Goal: Information Seeking & Learning: Check status

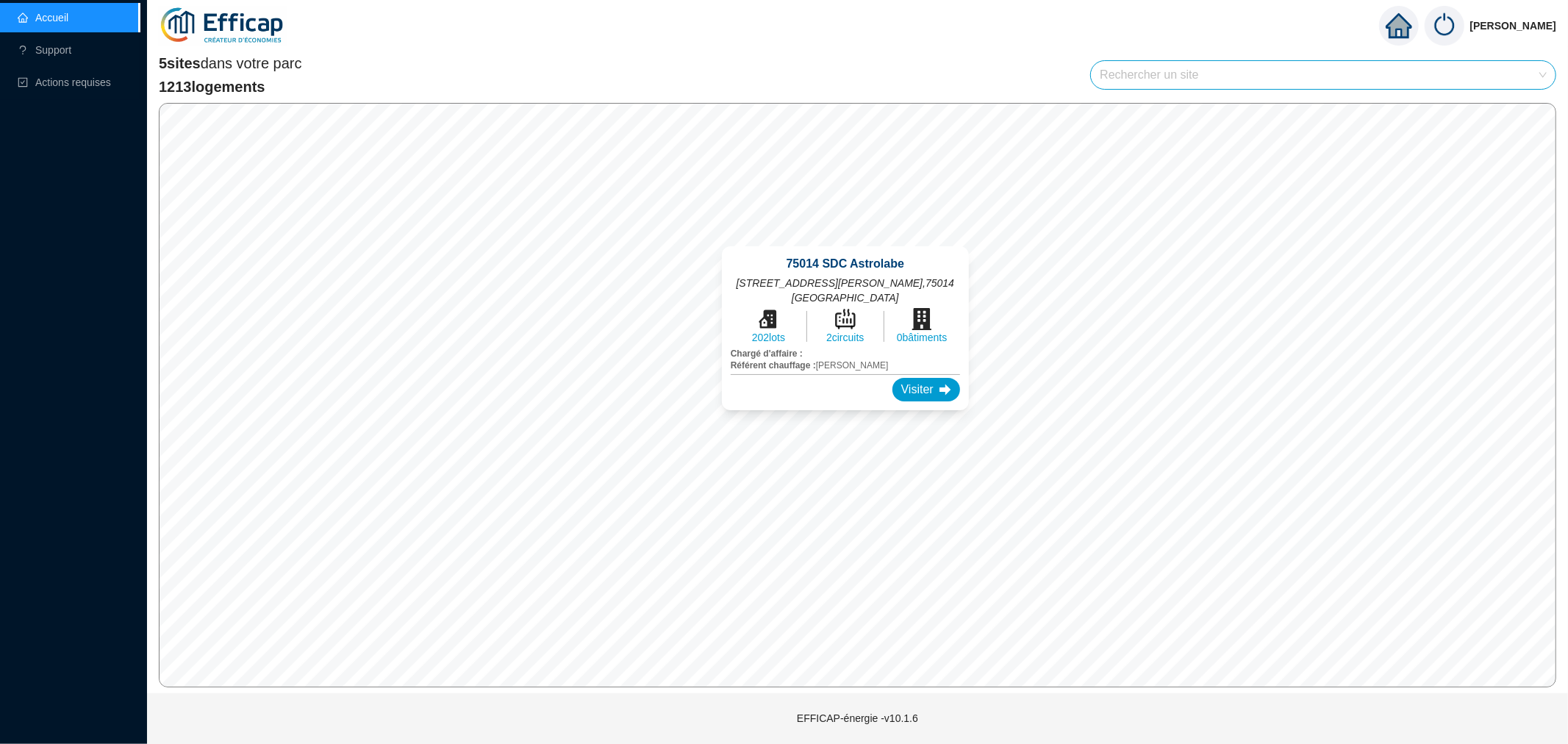
drag, startPoint x: 841, startPoint y: 287, endPoint x: 843, endPoint y: 238, distance: 49.0
click at [843, 238] on div "75014 SDC Astrolabe 6 rue Emile Dubois , 75014 PARIS 202 lots 2 circuits 0 bâti…" at bounding box center [845, 328] width 282 height 199
click at [914, 378] on div "Visiter" at bounding box center [926, 389] width 68 height 23
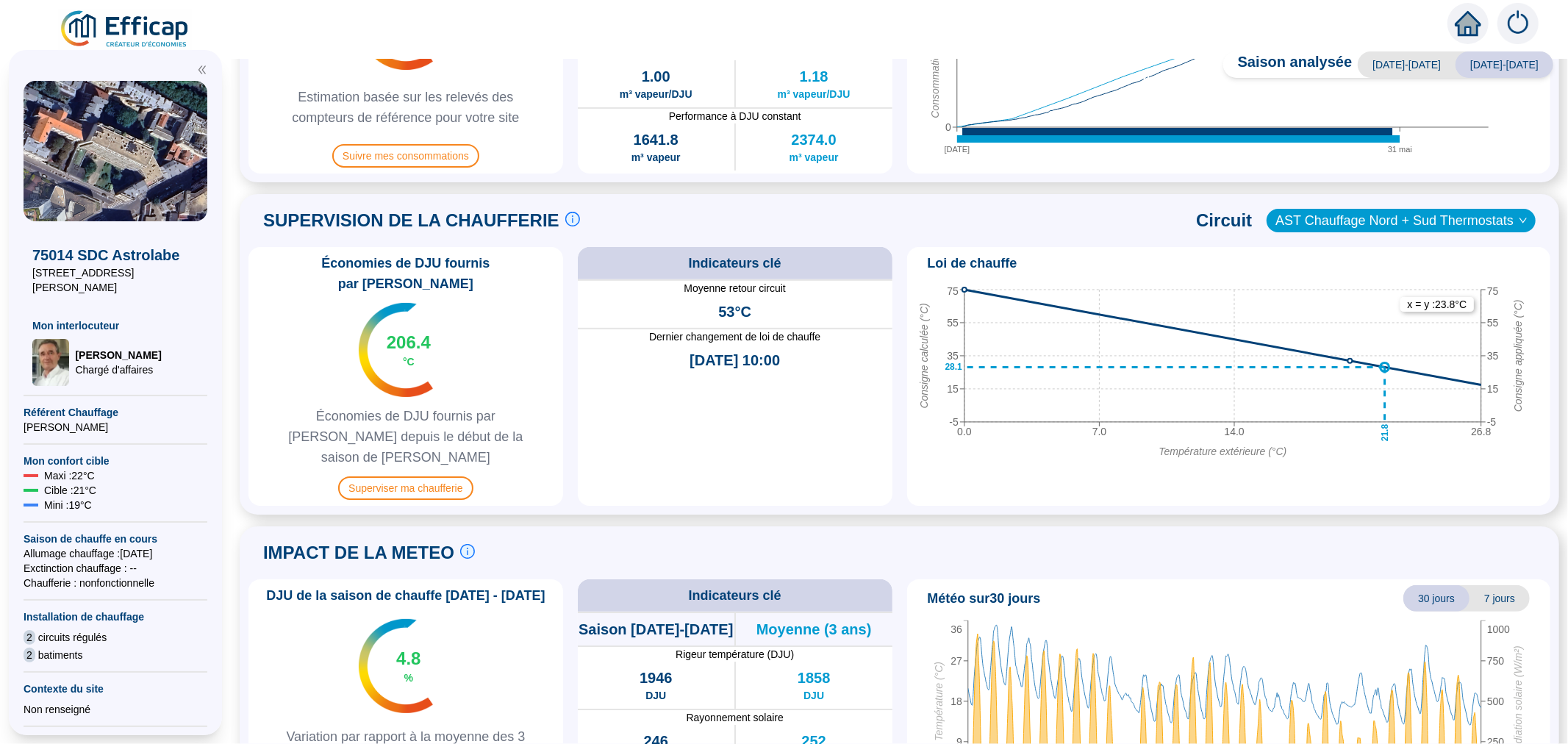
scroll to position [438, 0]
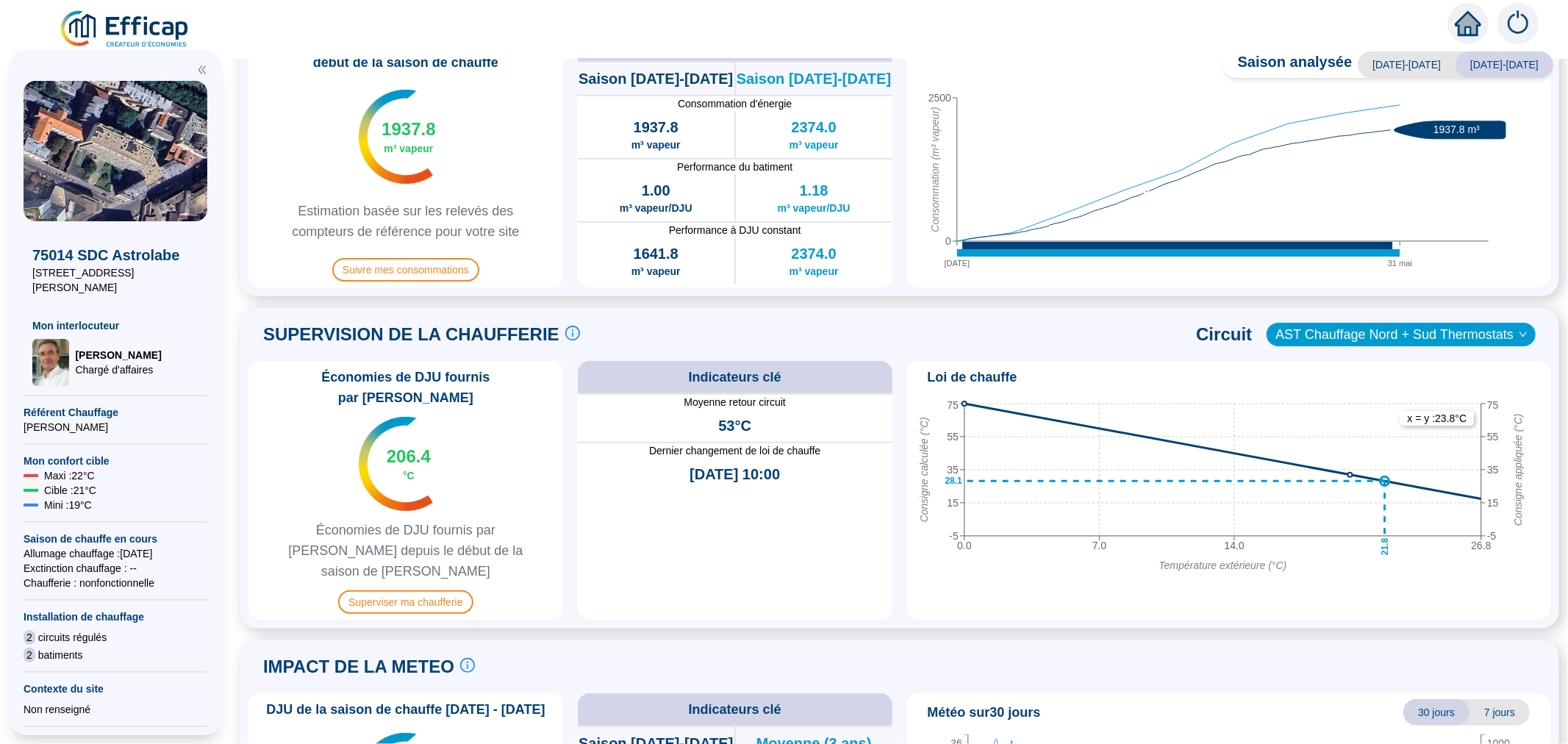
click at [1387, 336] on span "AST Chauffage Nord + Sud Thermostats" at bounding box center [1401, 334] width 251 height 22
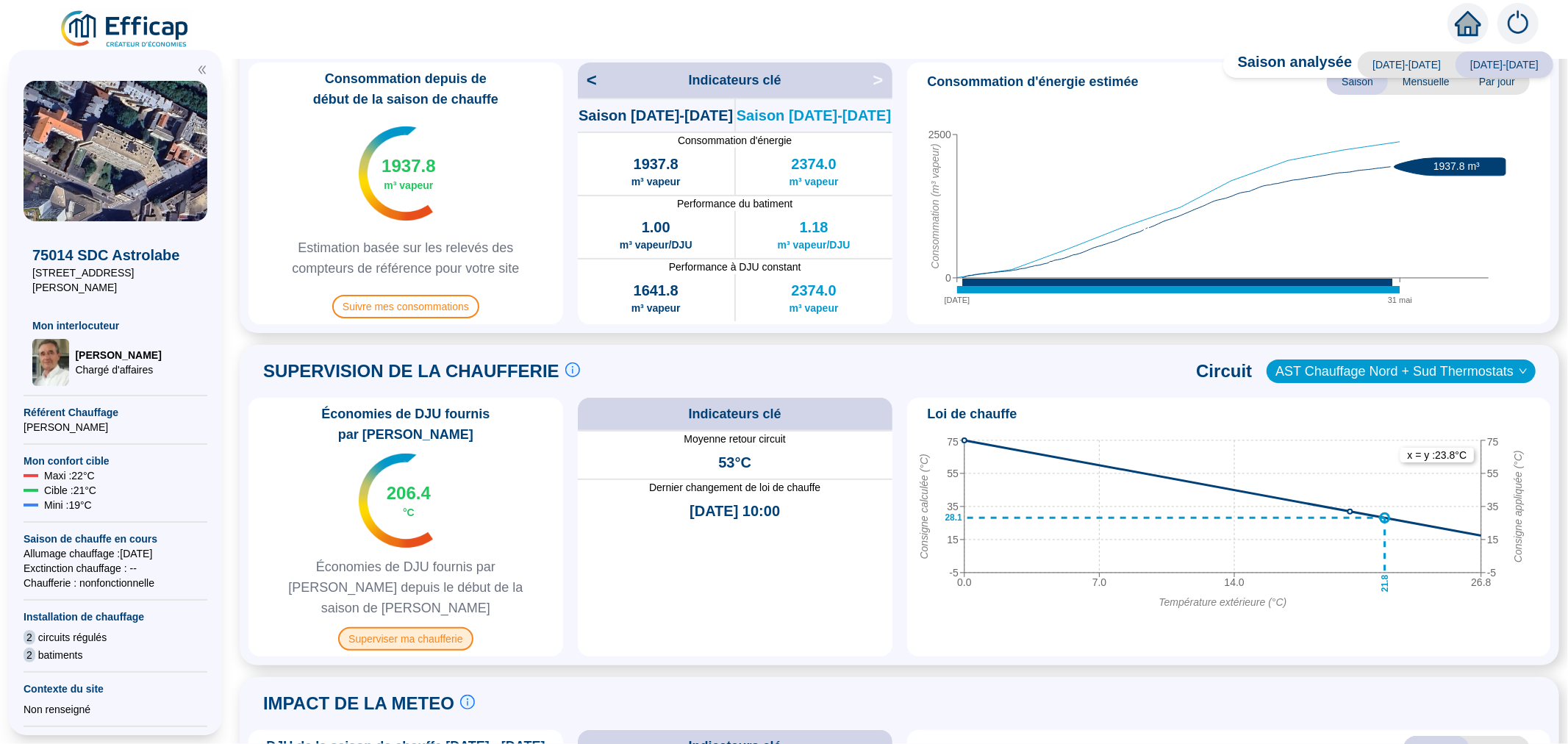
scroll to position [519, 0]
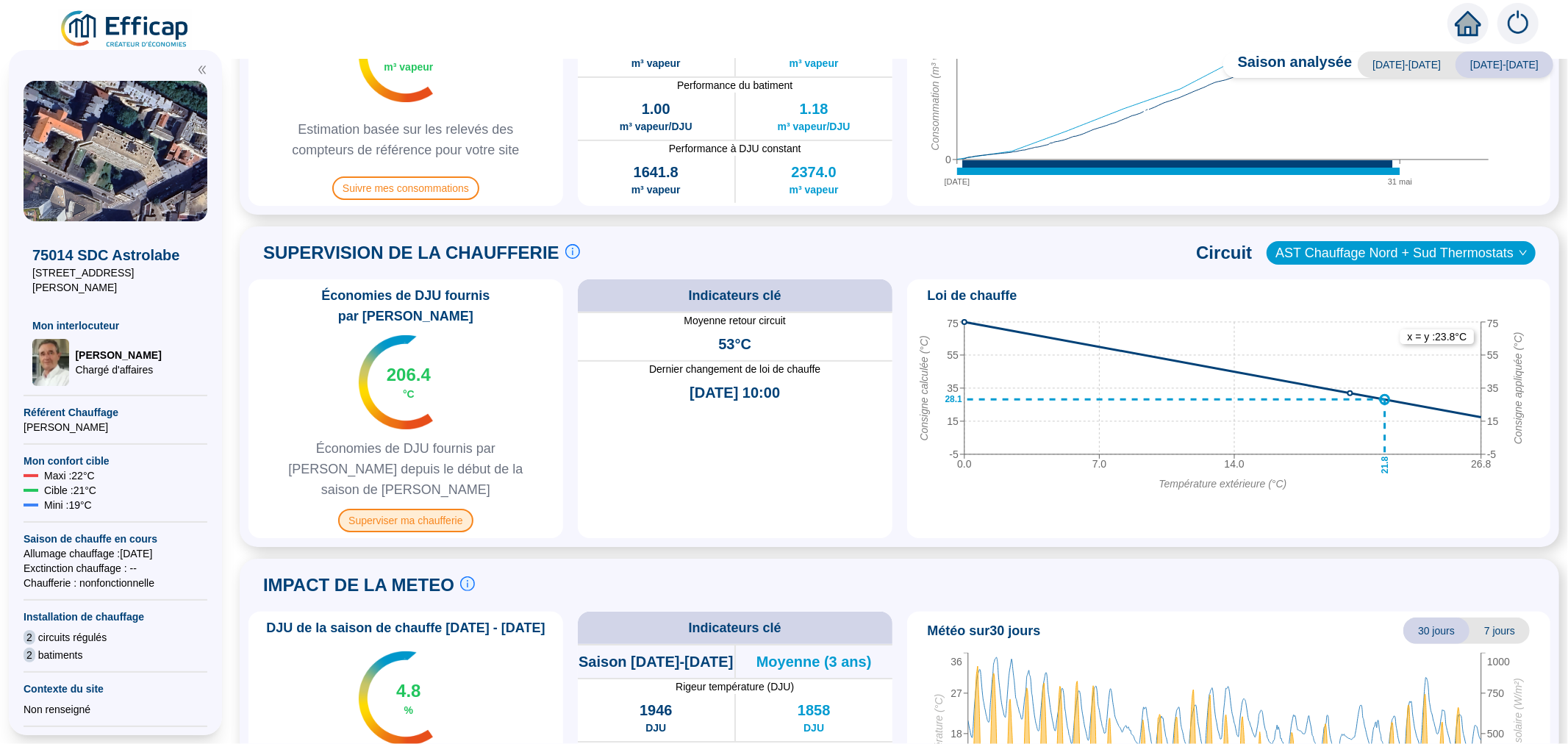
click at [442, 509] on span "Superviser ma chaufferie" at bounding box center [405, 520] width 134 height 23
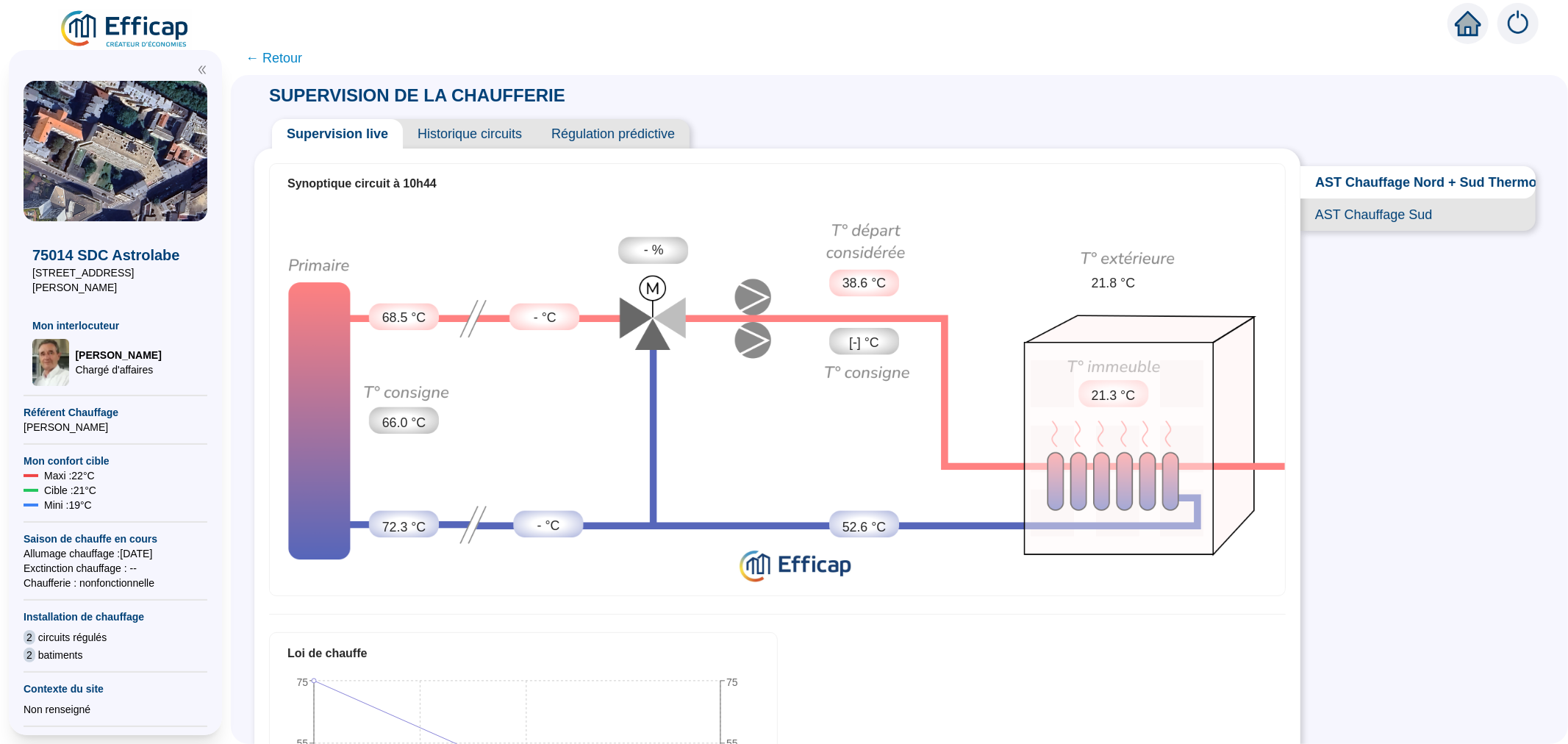
click at [498, 137] on span "Historique circuits" at bounding box center [469, 133] width 133 height 29
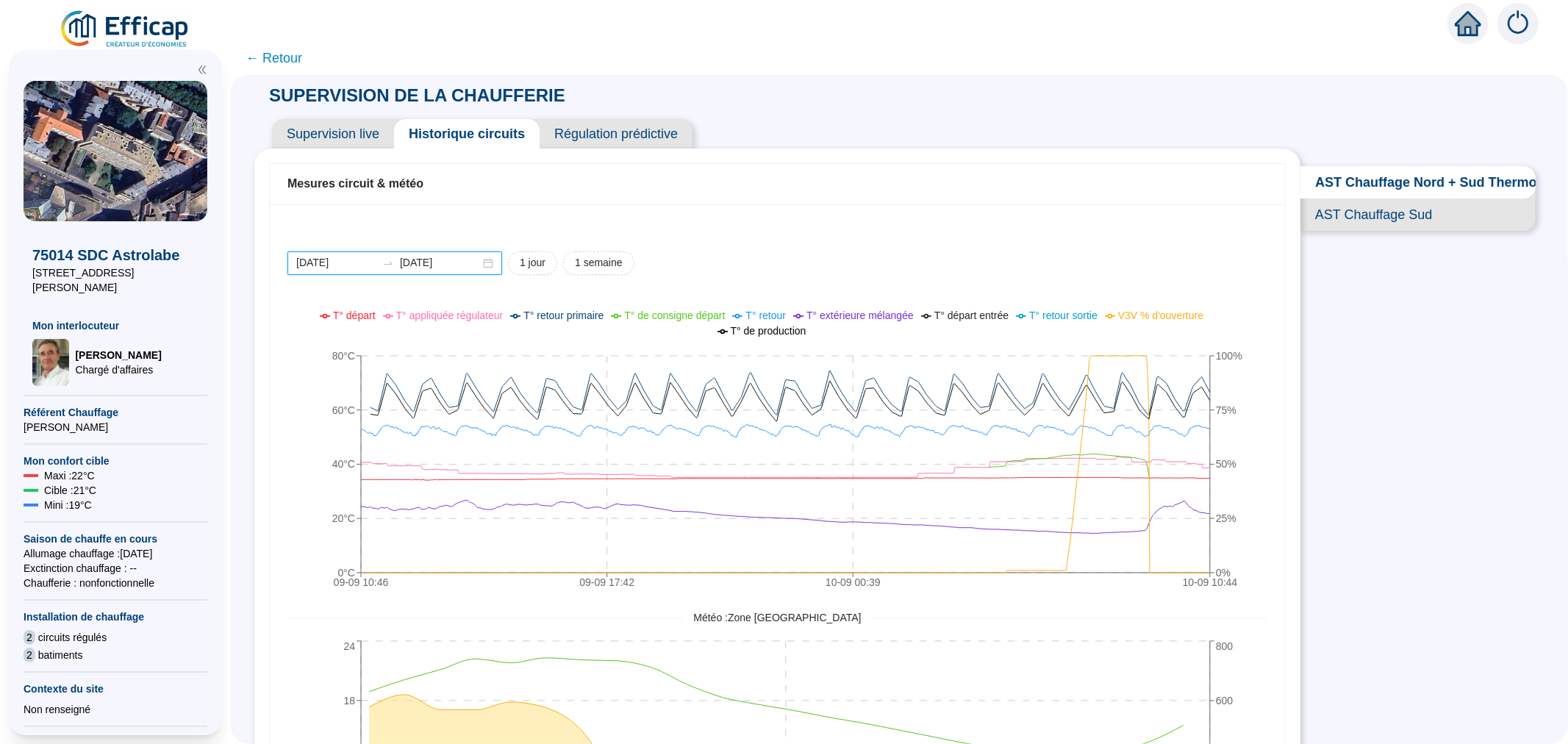
click at [349, 262] on input "[DATE]" at bounding box center [336, 262] width 80 height 15
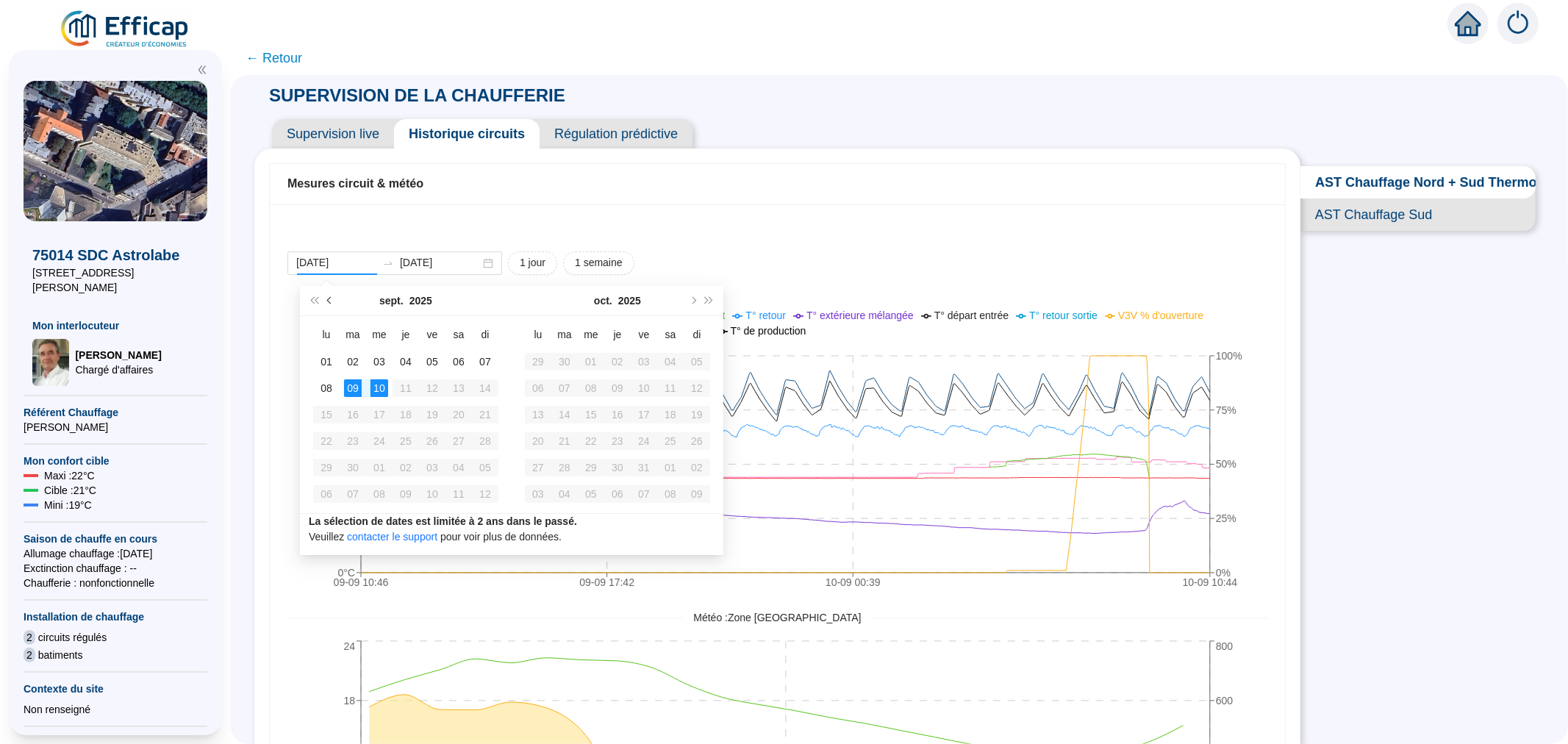
click at [333, 302] on button "Mois précédent (PageUp)" at bounding box center [330, 301] width 16 height 29
click at [332, 302] on span "Mois précédent (PageUp)" at bounding box center [330, 300] width 7 height 7
type input "2025-06-01"
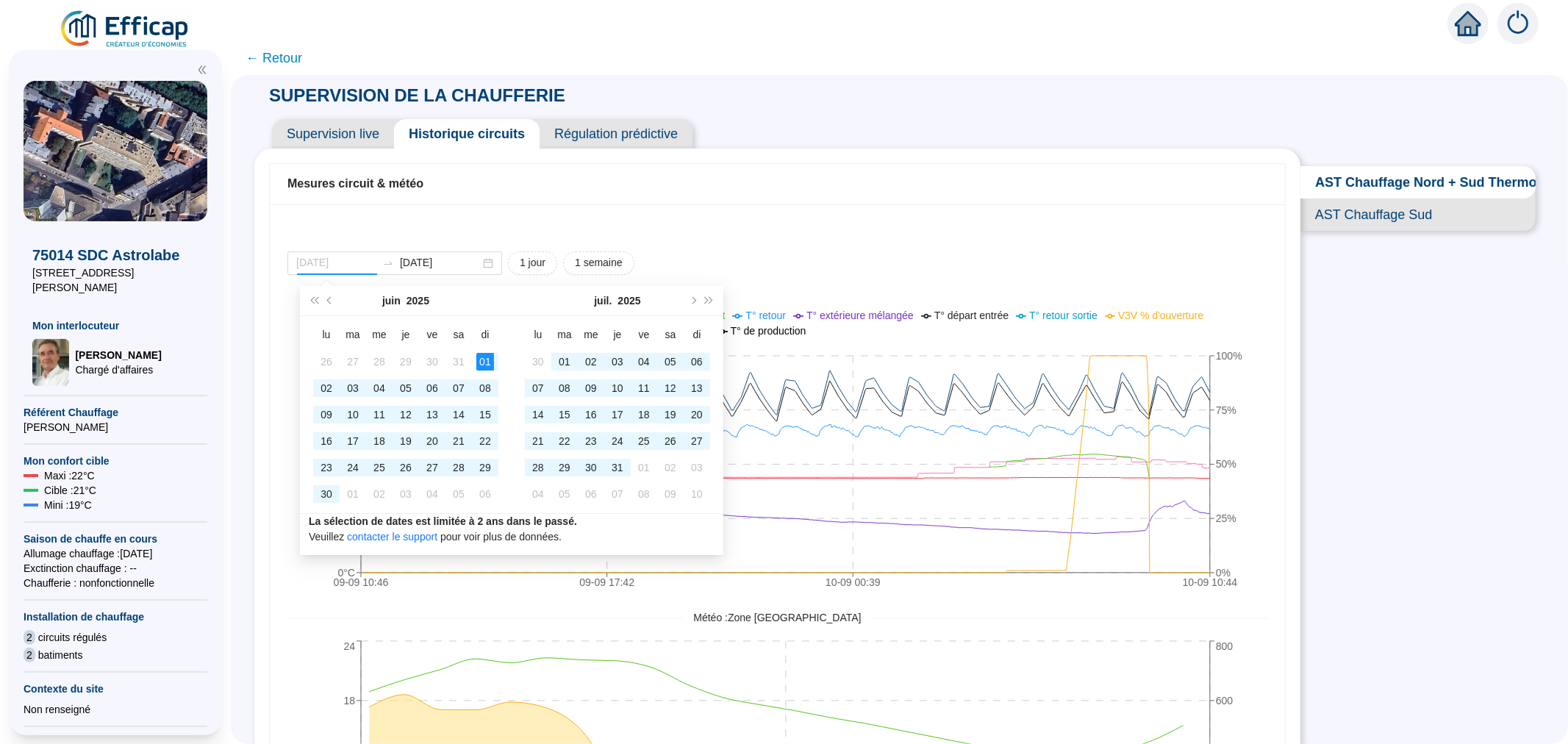
click at [488, 360] on div "01" at bounding box center [485, 361] width 18 height 18
type input "2025-06-01"
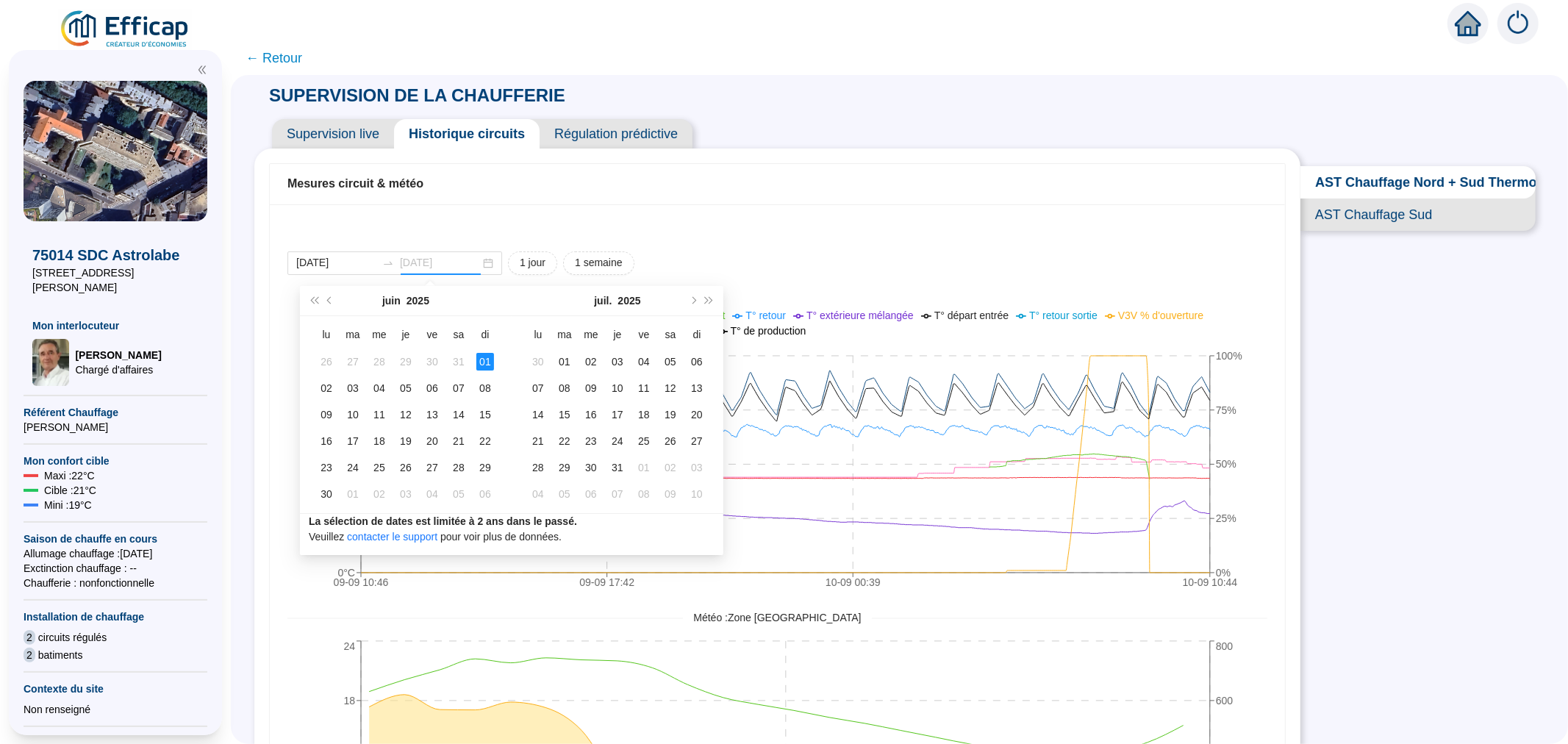
click at [480, 362] on div "01" at bounding box center [485, 361] width 18 height 18
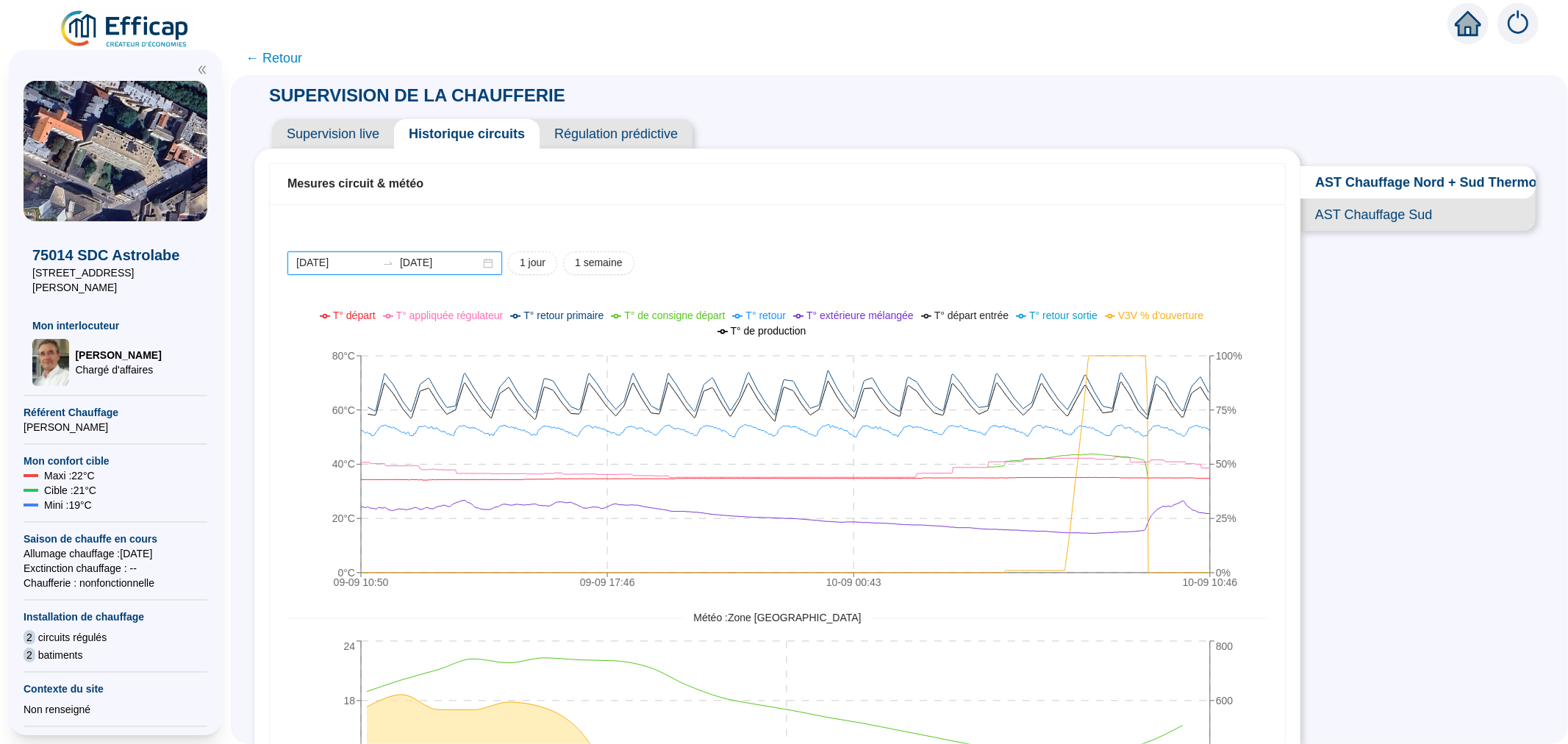
click at [333, 263] on input "[DATE]" at bounding box center [336, 262] width 80 height 15
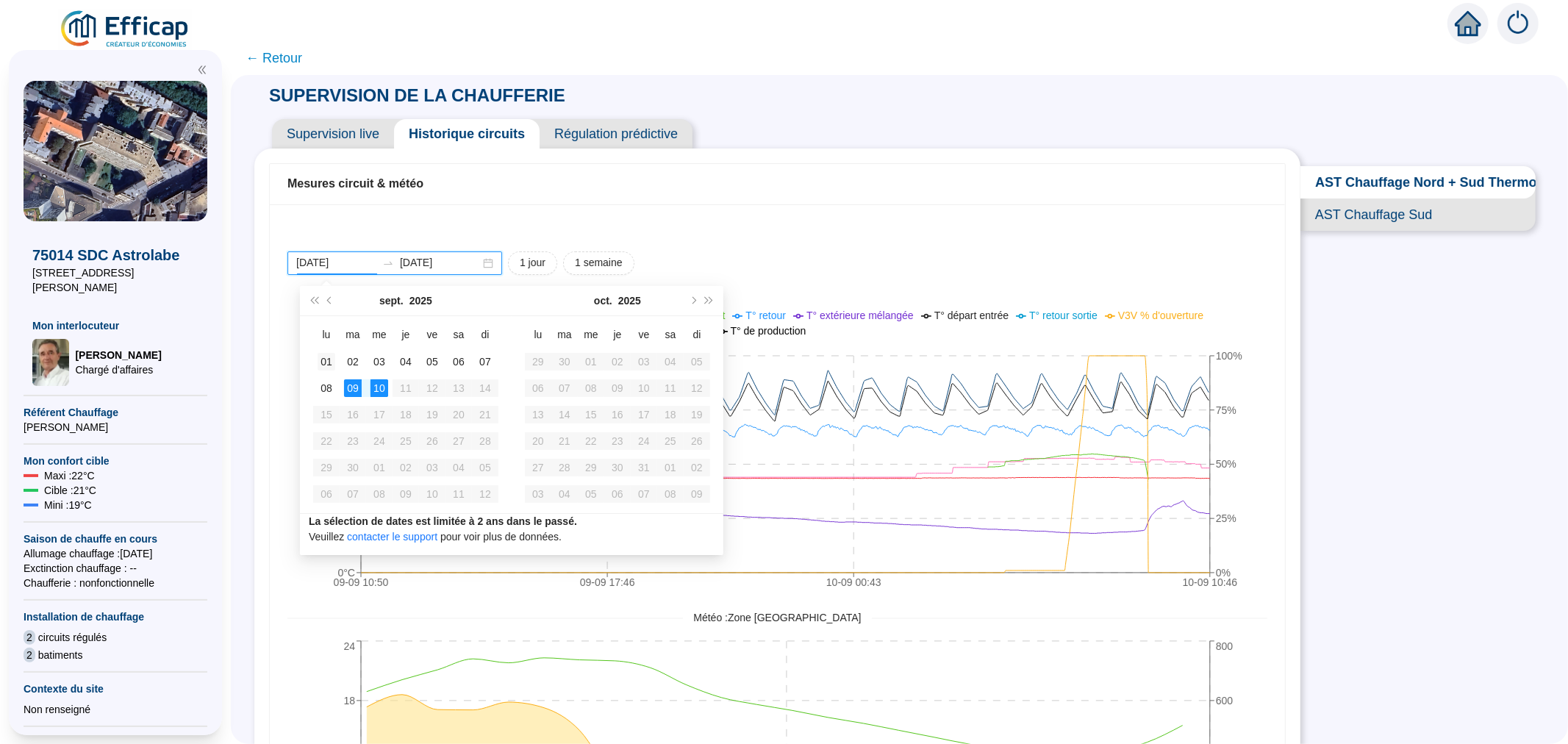
type input "[DATE]"
click at [332, 361] on div "01" at bounding box center [327, 361] width 18 height 18
type input "[DATE]"
click at [328, 359] on div "01" at bounding box center [327, 361] width 18 height 18
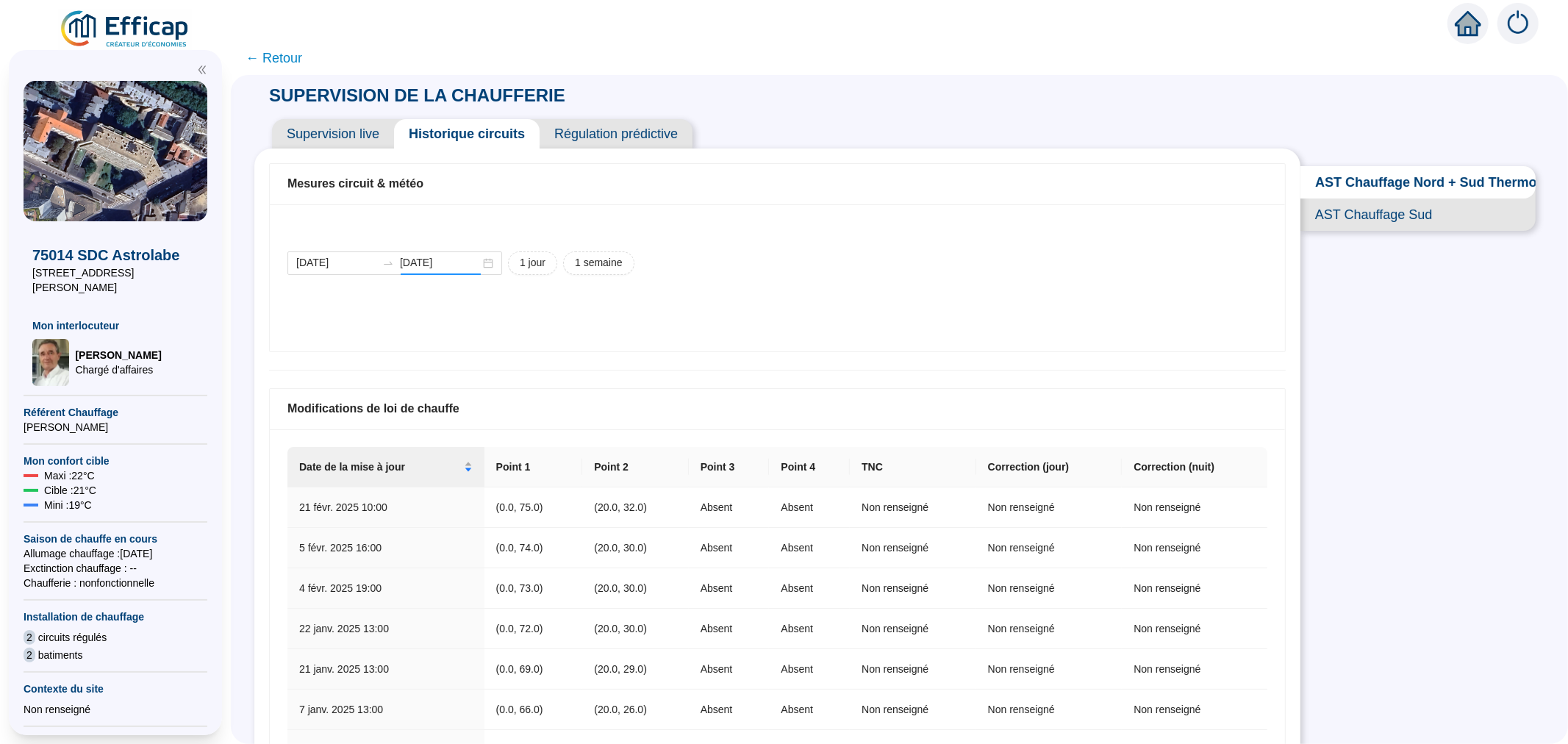
click at [328, 359] on div "Mesures circuit & météo 2025-09-01 2025-09-01 1 jour 1 semaine 09-09 10:50 09-0…" at bounding box center [776, 560] width 1046 height 823
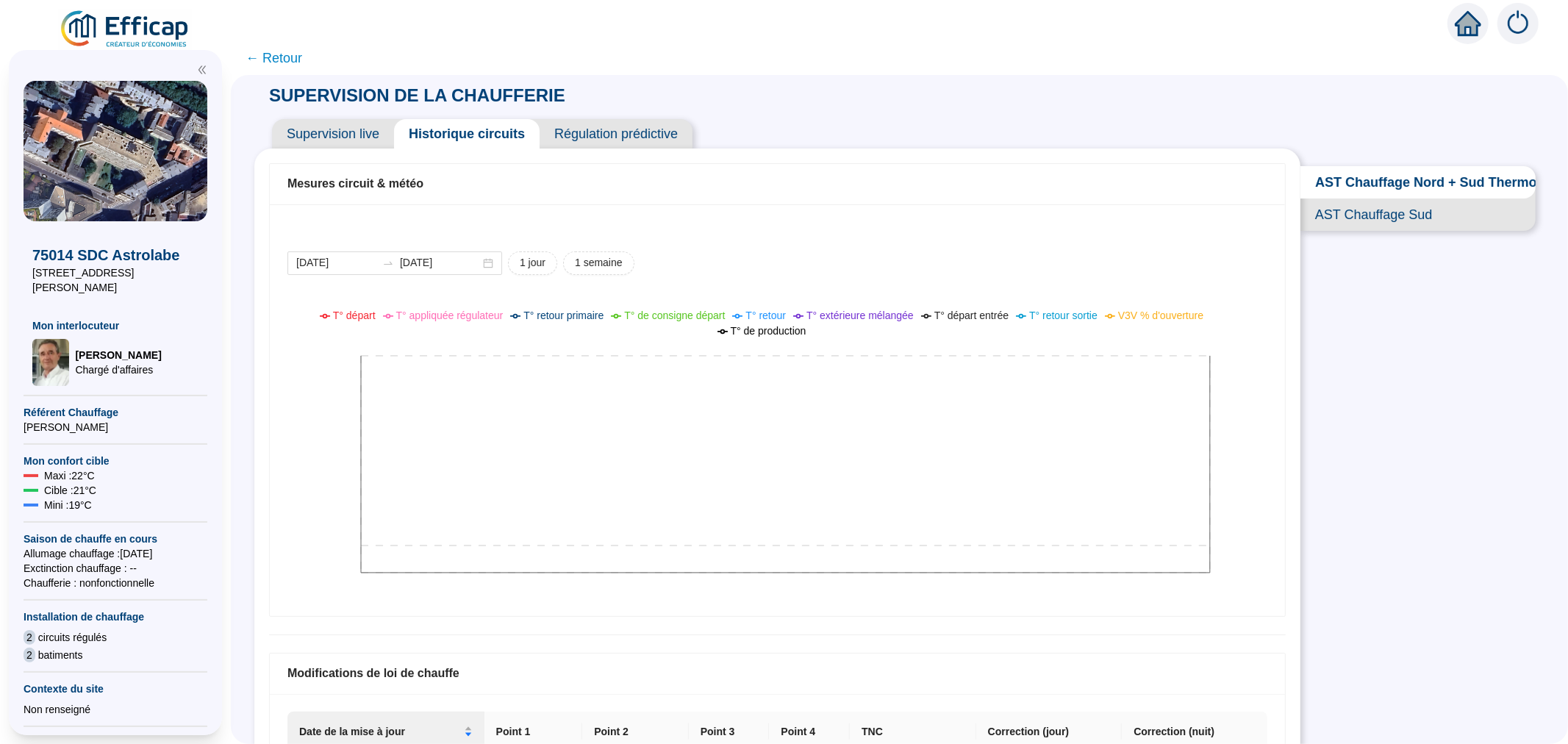
click at [902, 260] on div "2025-09-01 2025-09-01 1 jour 1 semaine" at bounding box center [777, 263] width 980 height 23
click at [1348, 181] on span "AST Chauffage Nord + Sud Thermostats" at bounding box center [1418, 182] width 235 height 32
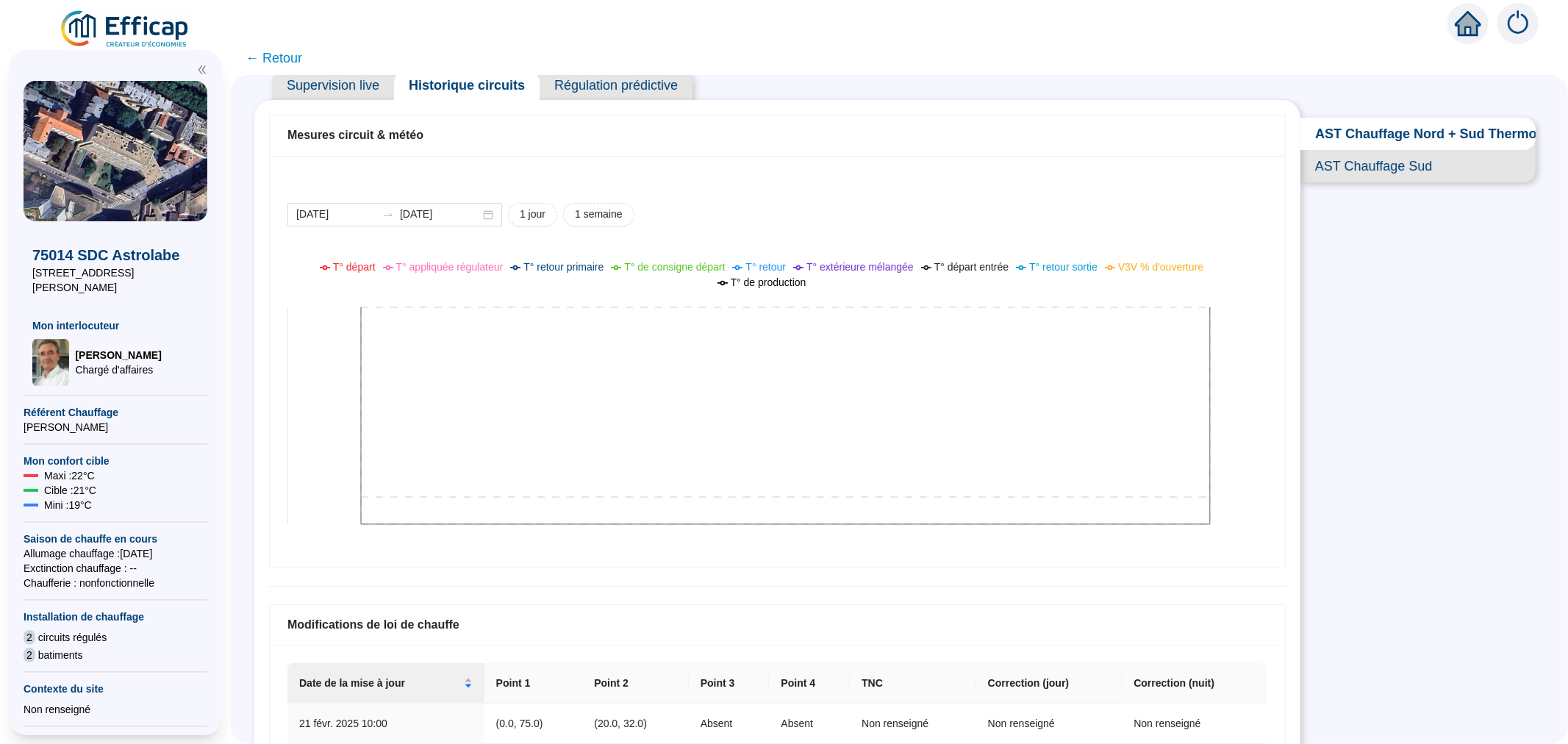
scroll to position [163, 0]
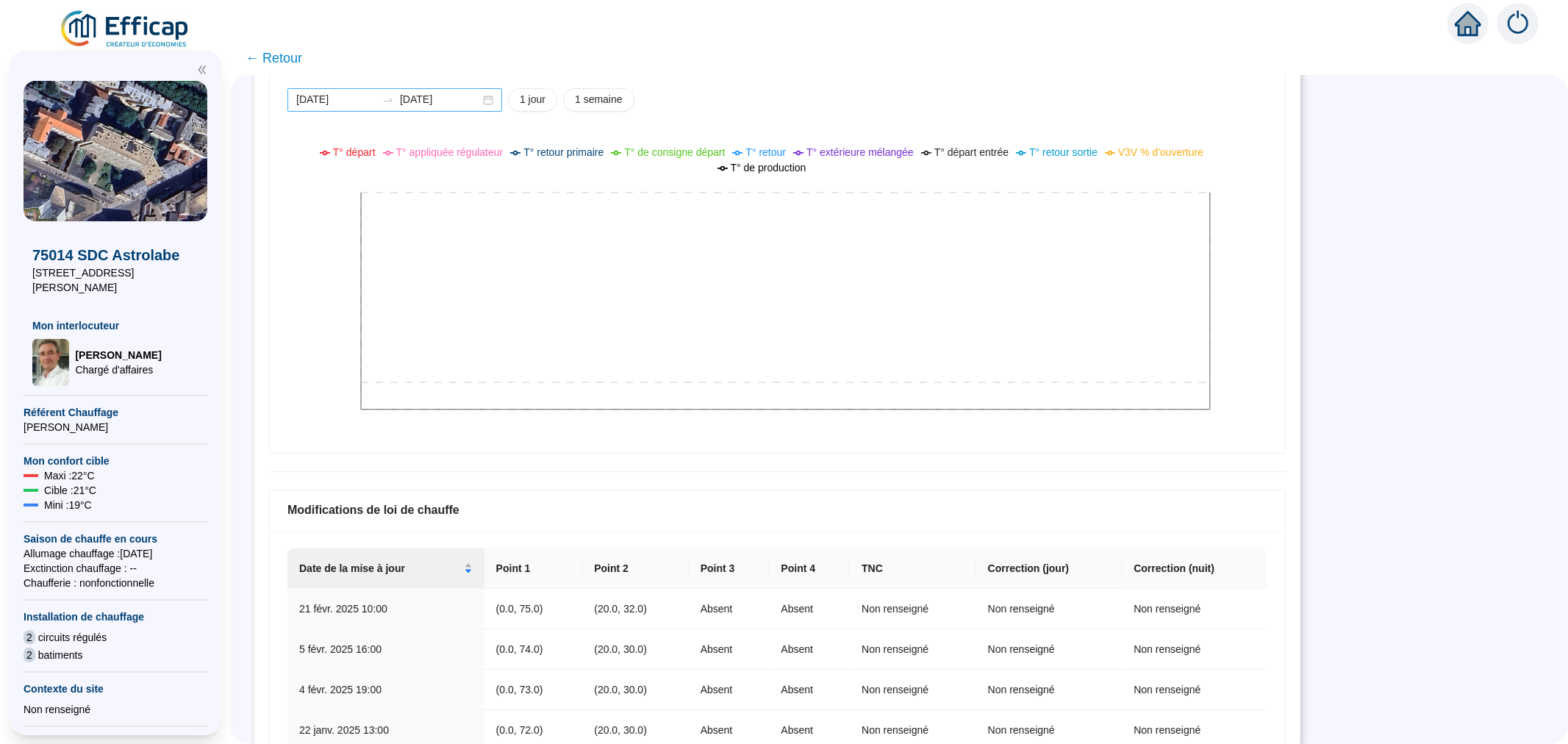
click at [502, 100] on div "2025-09-01 2025-09-01" at bounding box center [394, 99] width 214 height 23
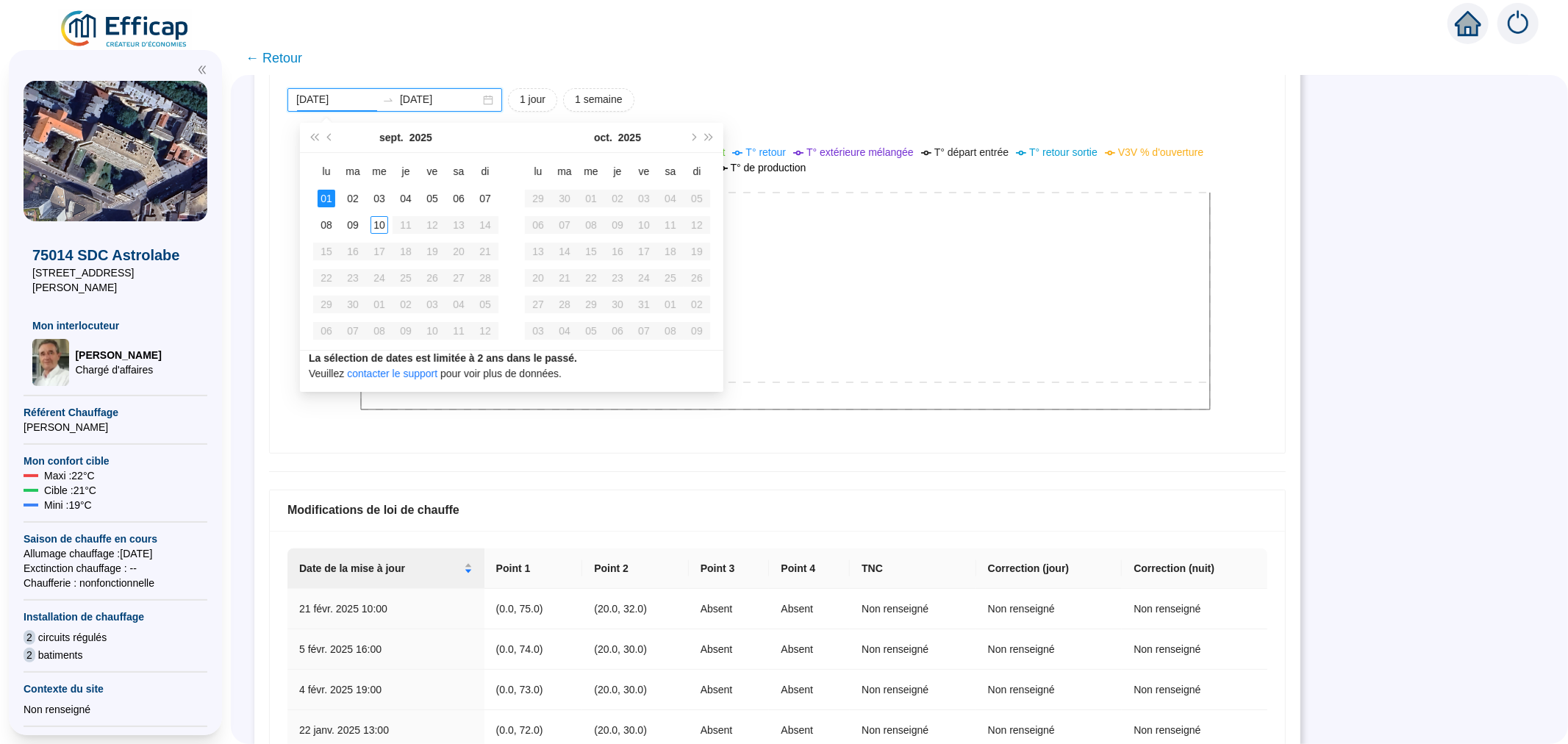
click at [493, 103] on div "2025-09-01 2025-09-01" at bounding box center [394, 99] width 214 height 23
click at [328, 135] on span "Mois précédent (PageUp)" at bounding box center [330, 137] width 7 height 7
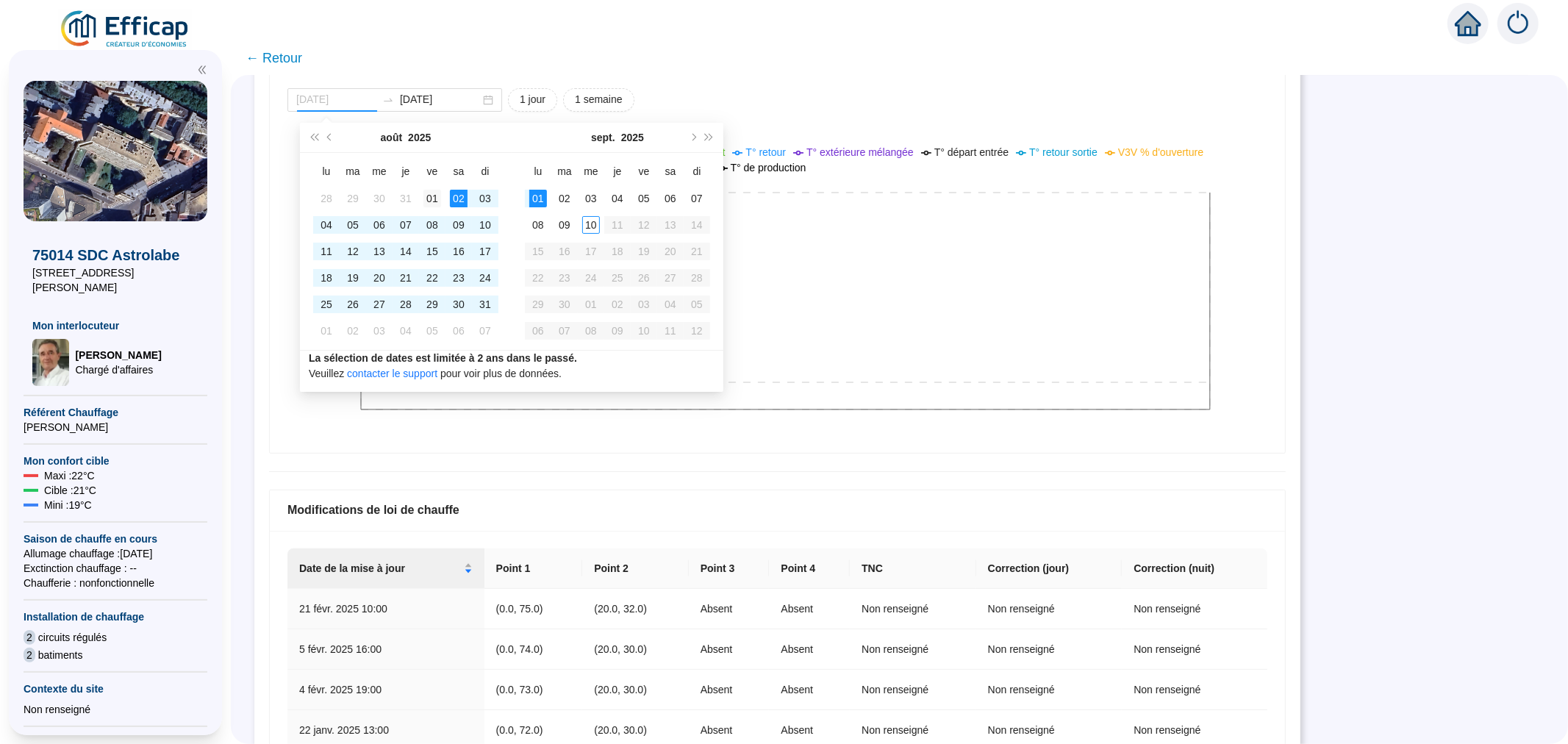
type input "[DATE]"
click at [424, 196] on div "01" at bounding box center [433, 198] width 18 height 18
type input "[DATE]"
click at [585, 222] on div "10" at bounding box center [591, 225] width 18 height 18
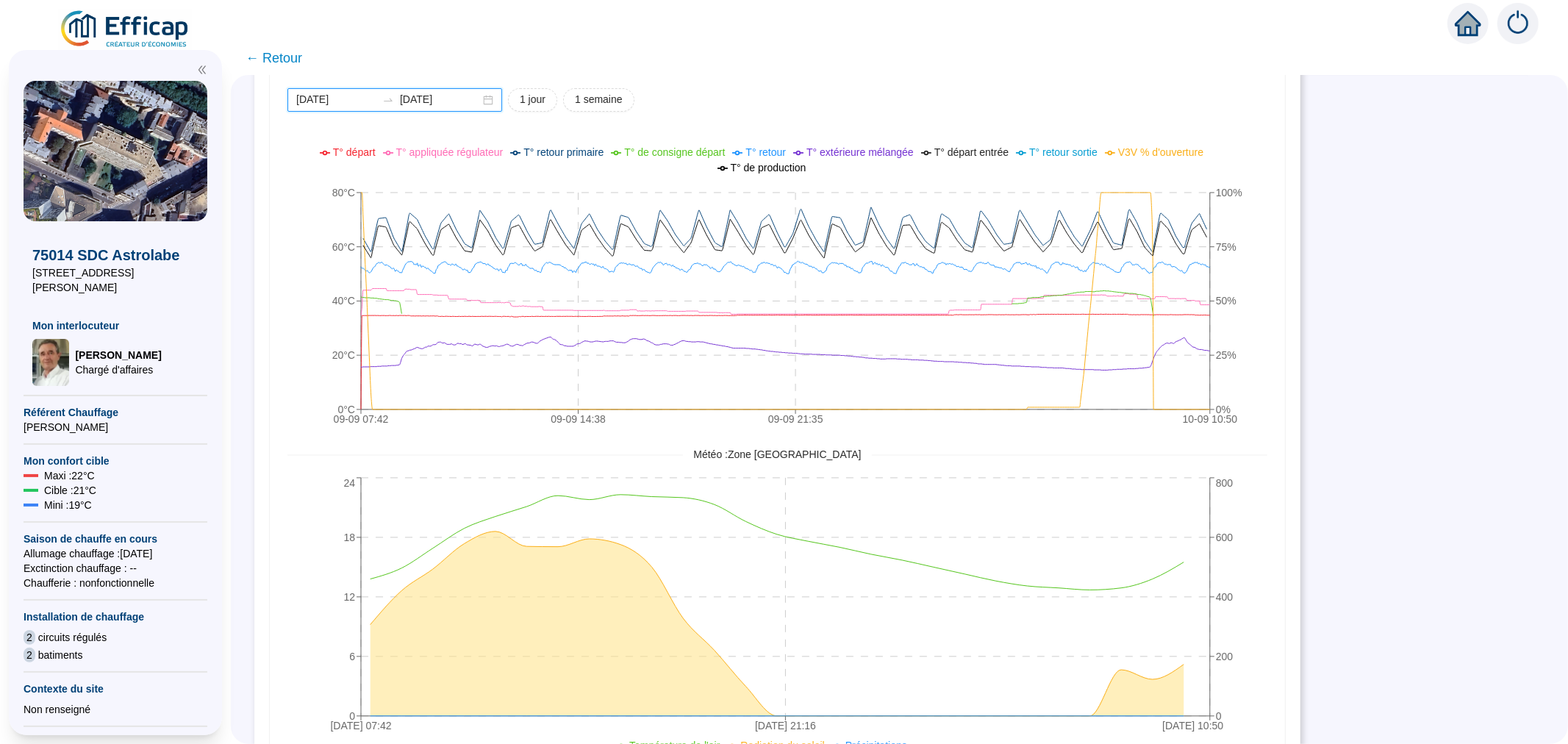
click at [354, 99] on input "[DATE]" at bounding box center [336, 99] width 80 height 15
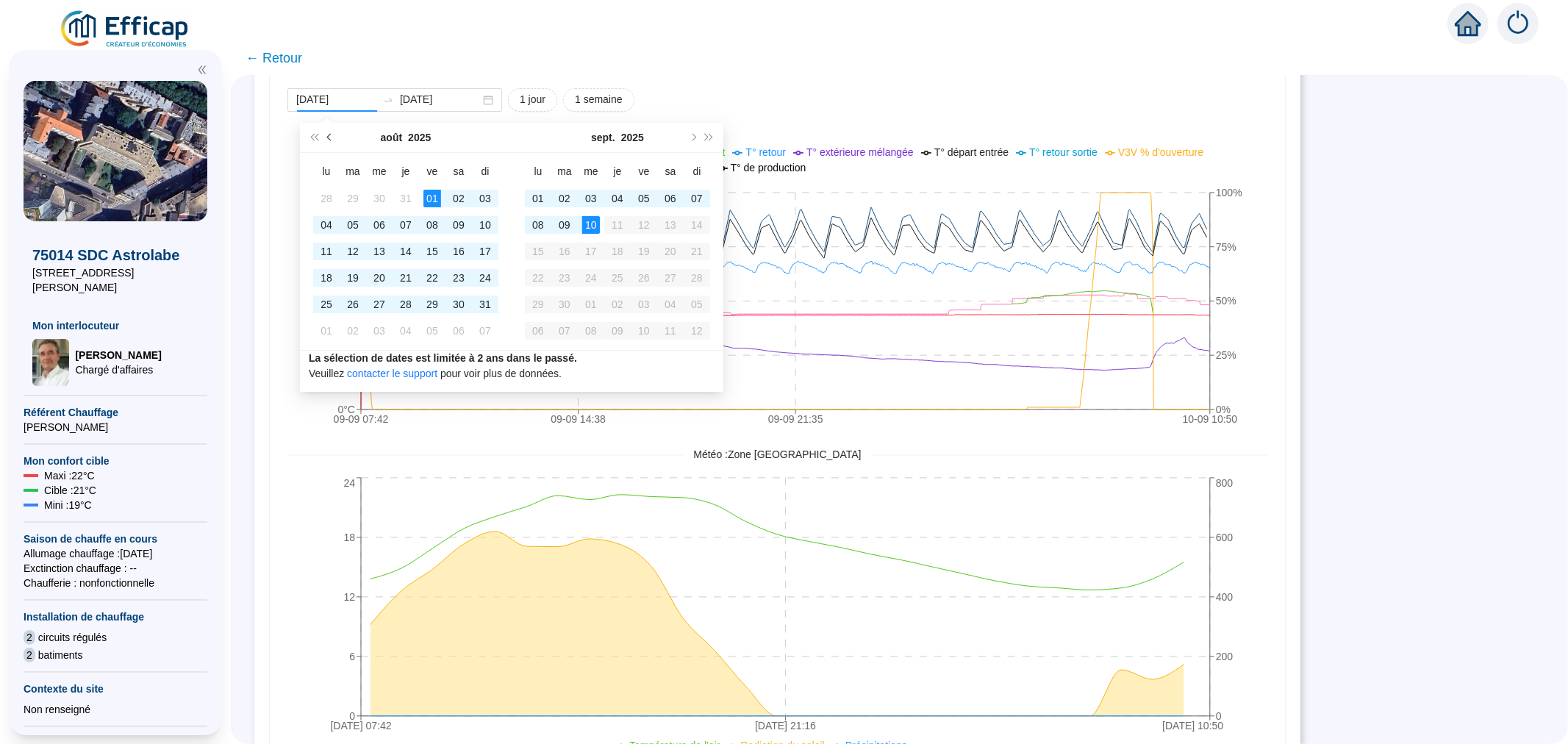
click at [327, 137] on span "Mois précédent (PageUp)" at bounding box center [330, 137] width 7 height 7
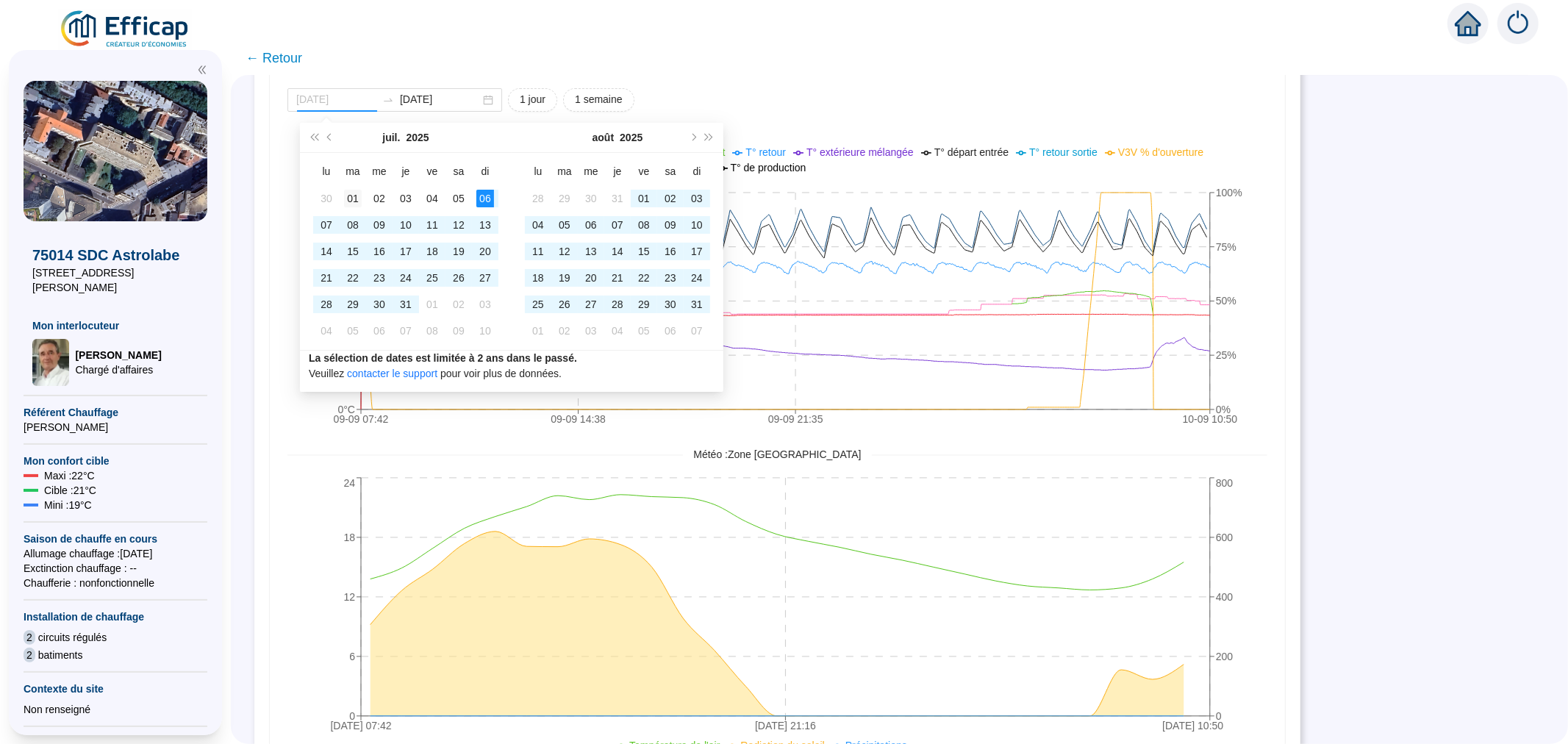
type input "2025-07-01"
click at [354, 197] on div "01" at bounding box center [353, 198] width 18 height 18
type input "[DATE]"
click at [696, 302] on div "31" at bounding box center [697, 304] width 18 height 18
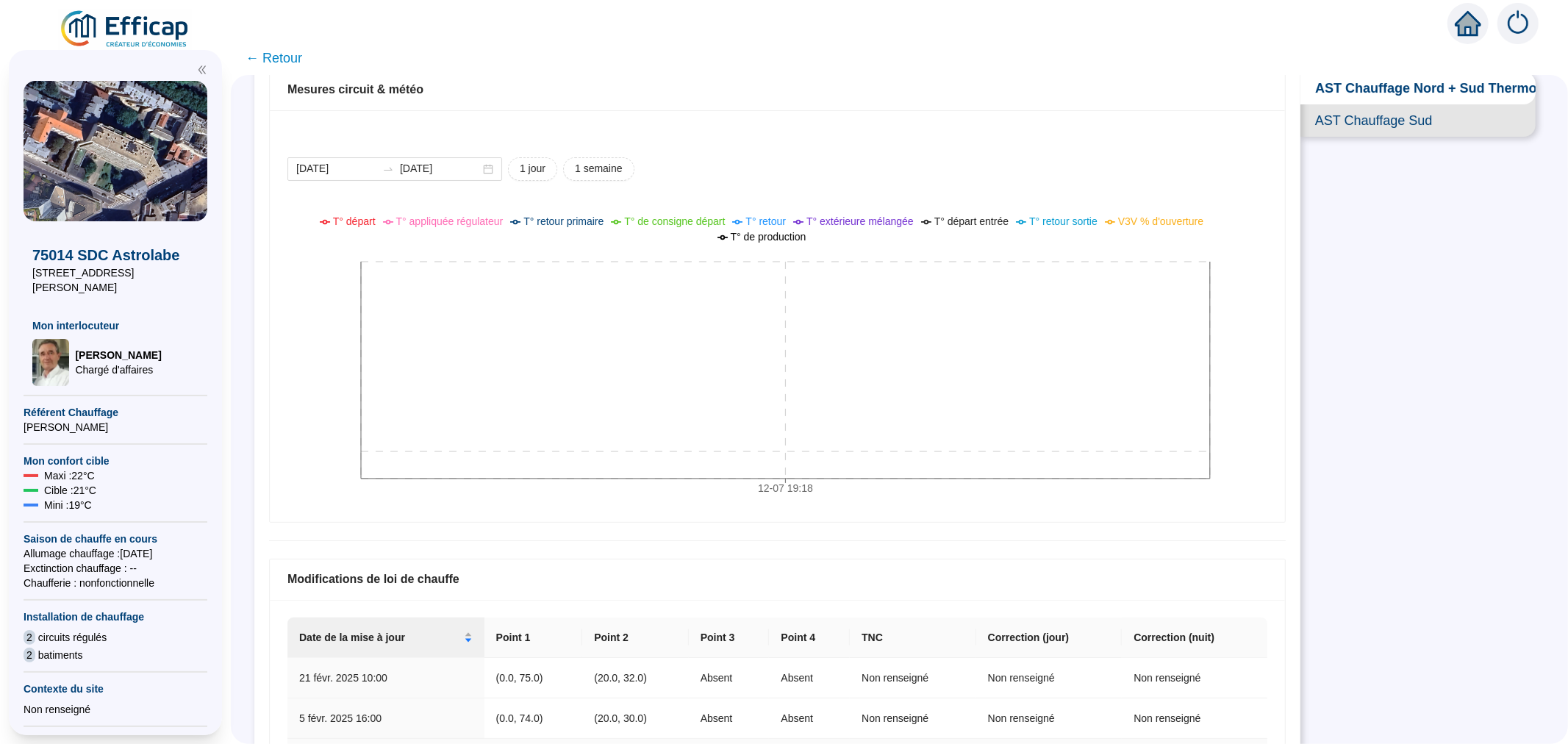
scroll to position [3, 0]
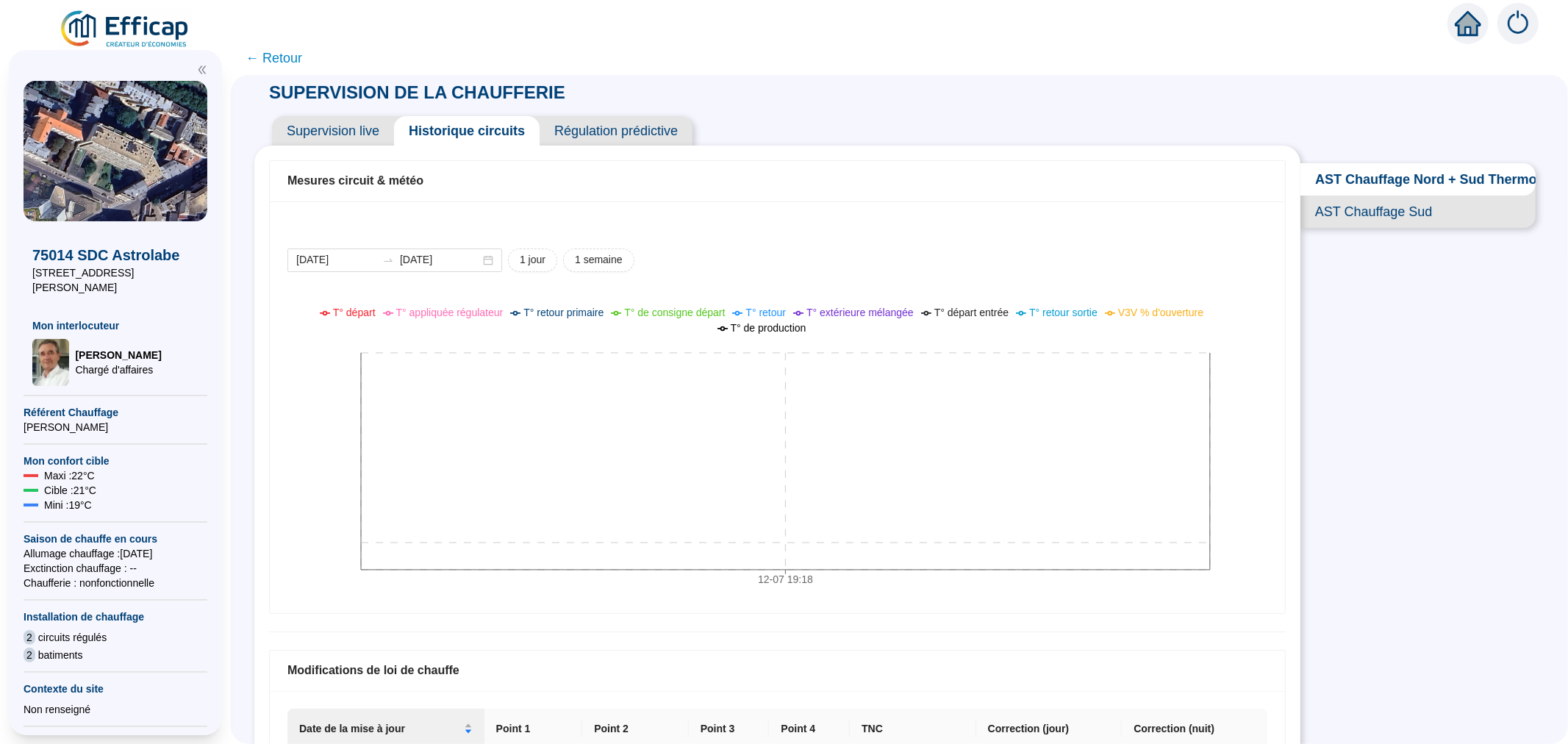
click at [360, 136] on span "Supervision live" at bounding box center [332, 131] width 122 height 29
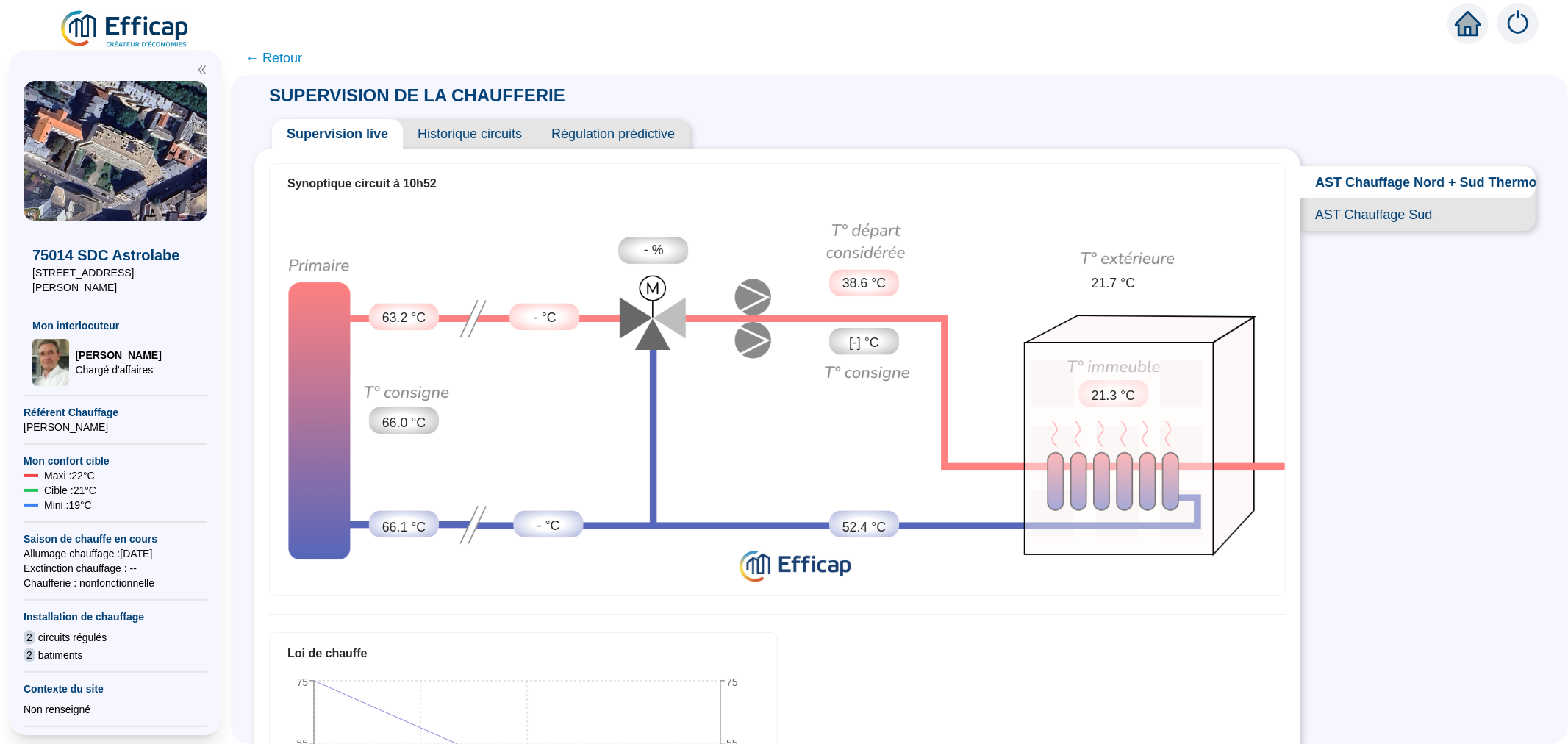
click at [480, 147] on span "Historique circuits" at bounding box center [469, 133] width 133 height 29
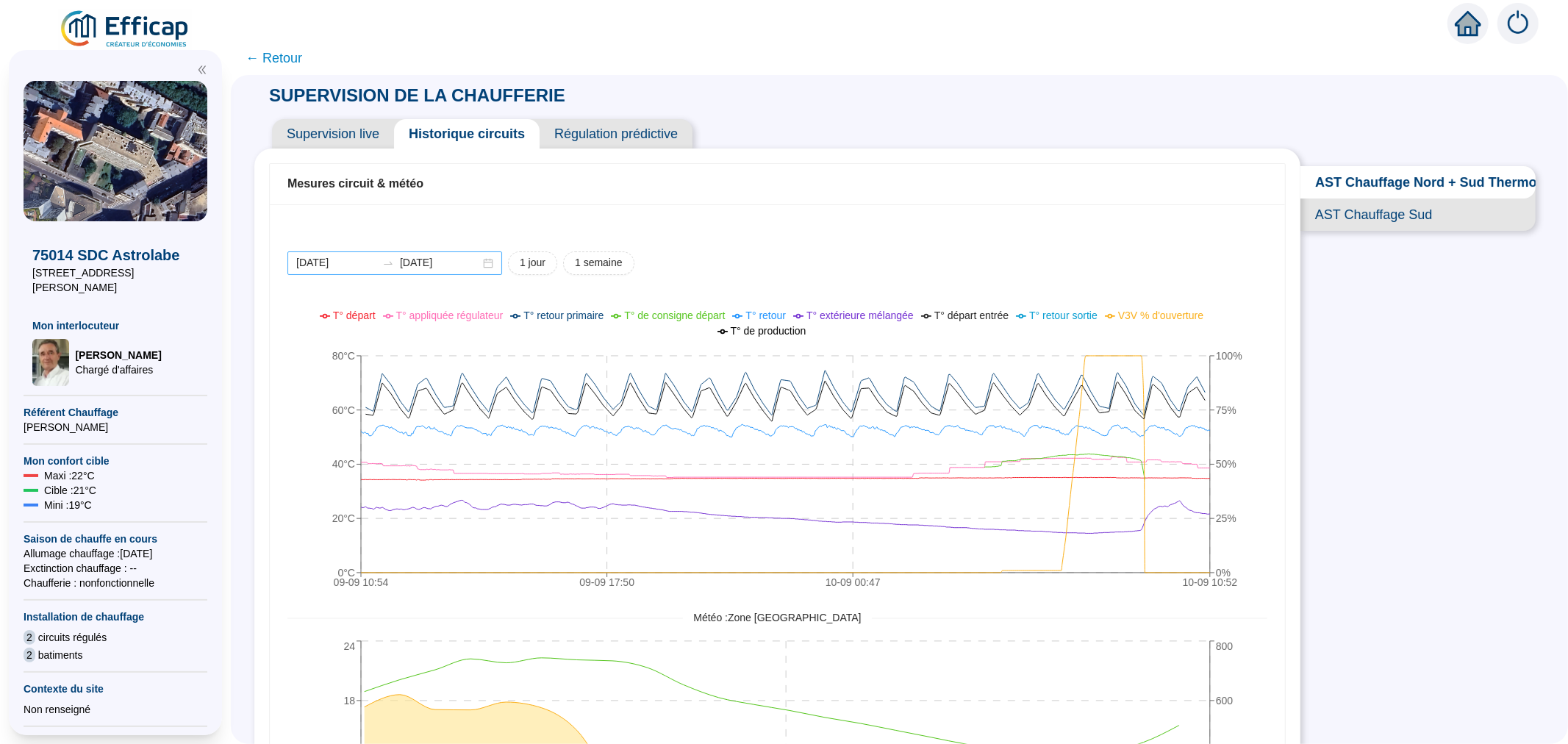
click at [502, 260] on div "2025-09-09 2025-09-10" at bounding box center [394, 263] width 214 height 23
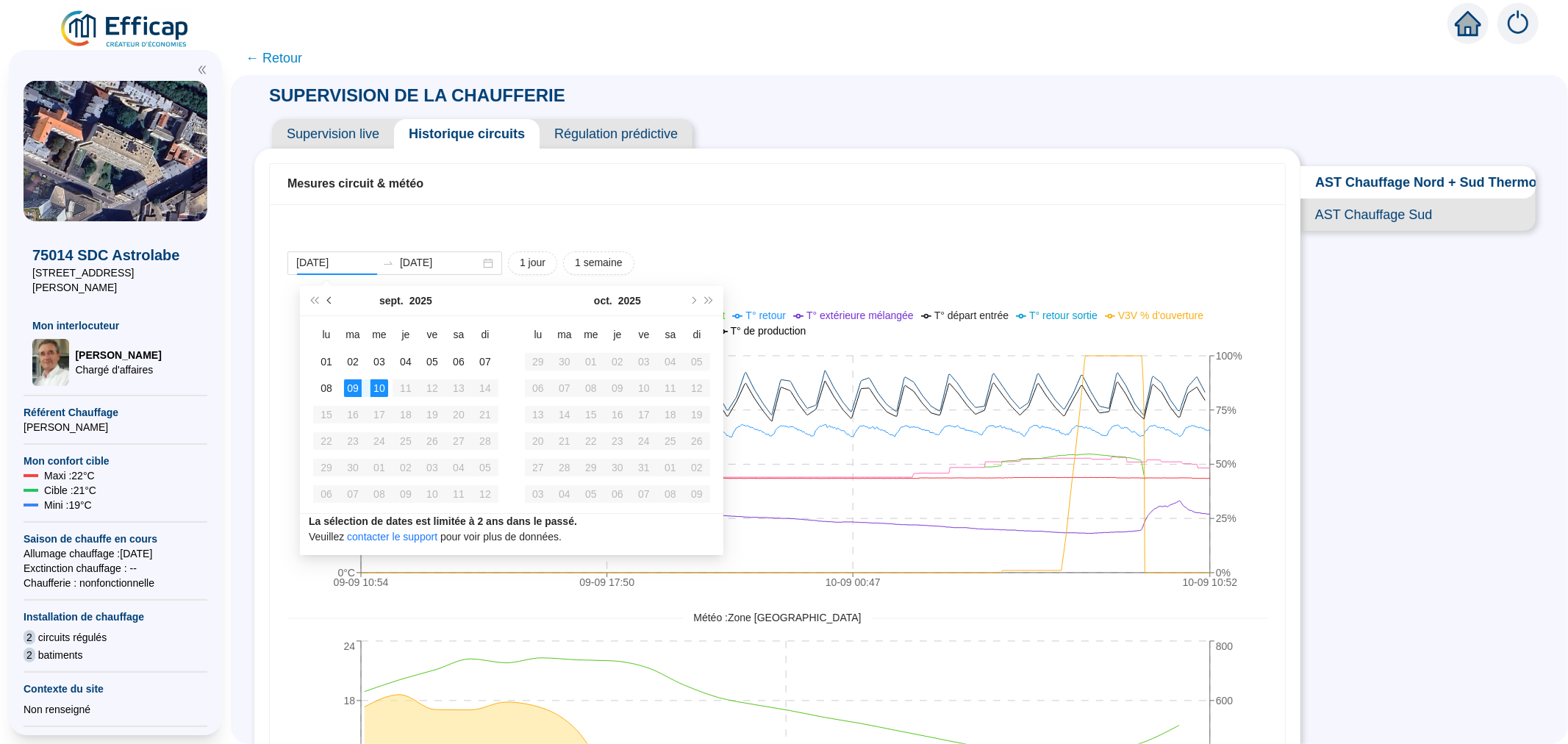
click at [328, 303] on button "Mois précédent (PageUp)" at bounding box center [330, 301] width 16 height 29
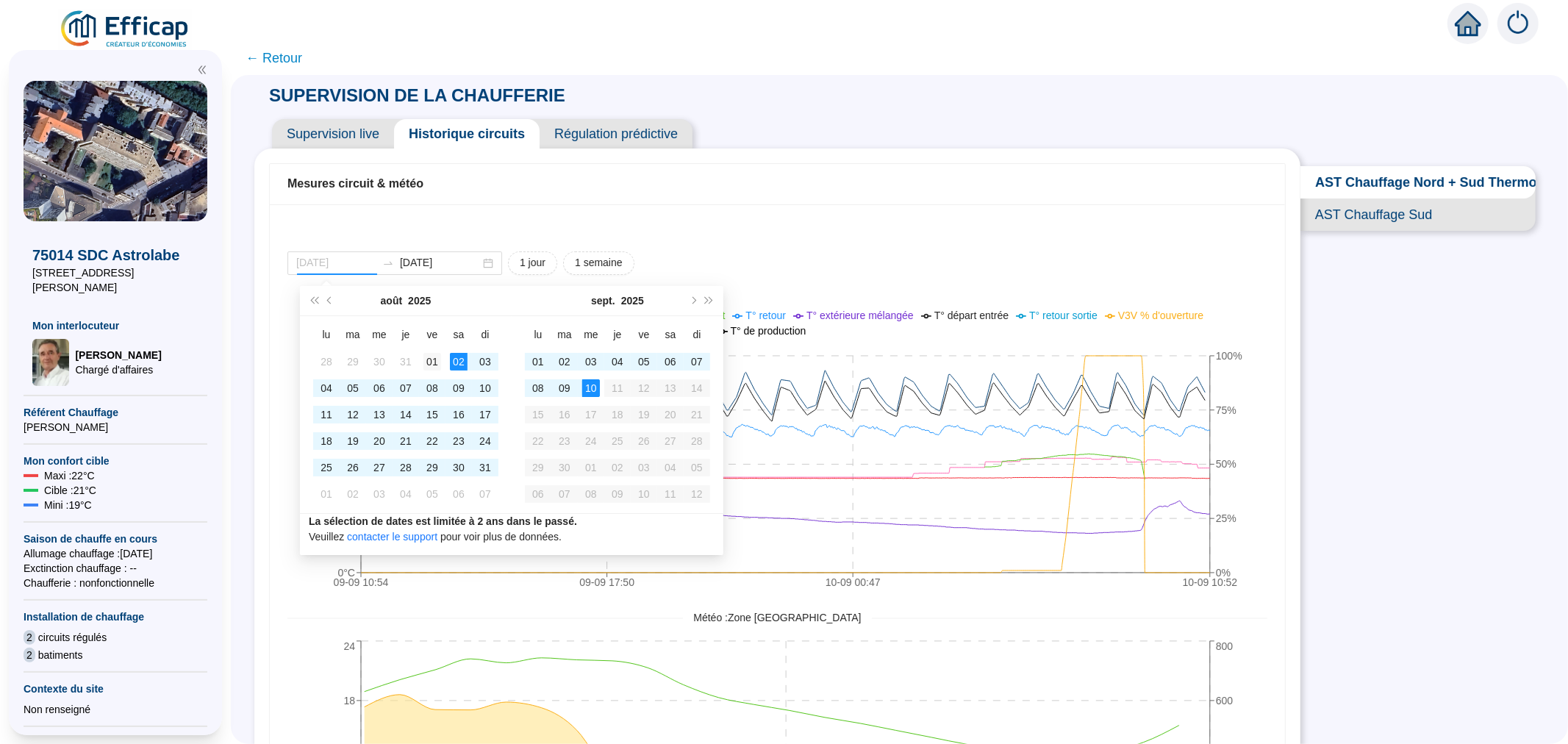
type input "[DATE]"
click at [427, 361] on div "01" at bounding box center [433, 361] width 18 height 18
type input "[DATE]"
click at [488, 468] on div "31" at bounding box center [485, 467] width 18 height 18
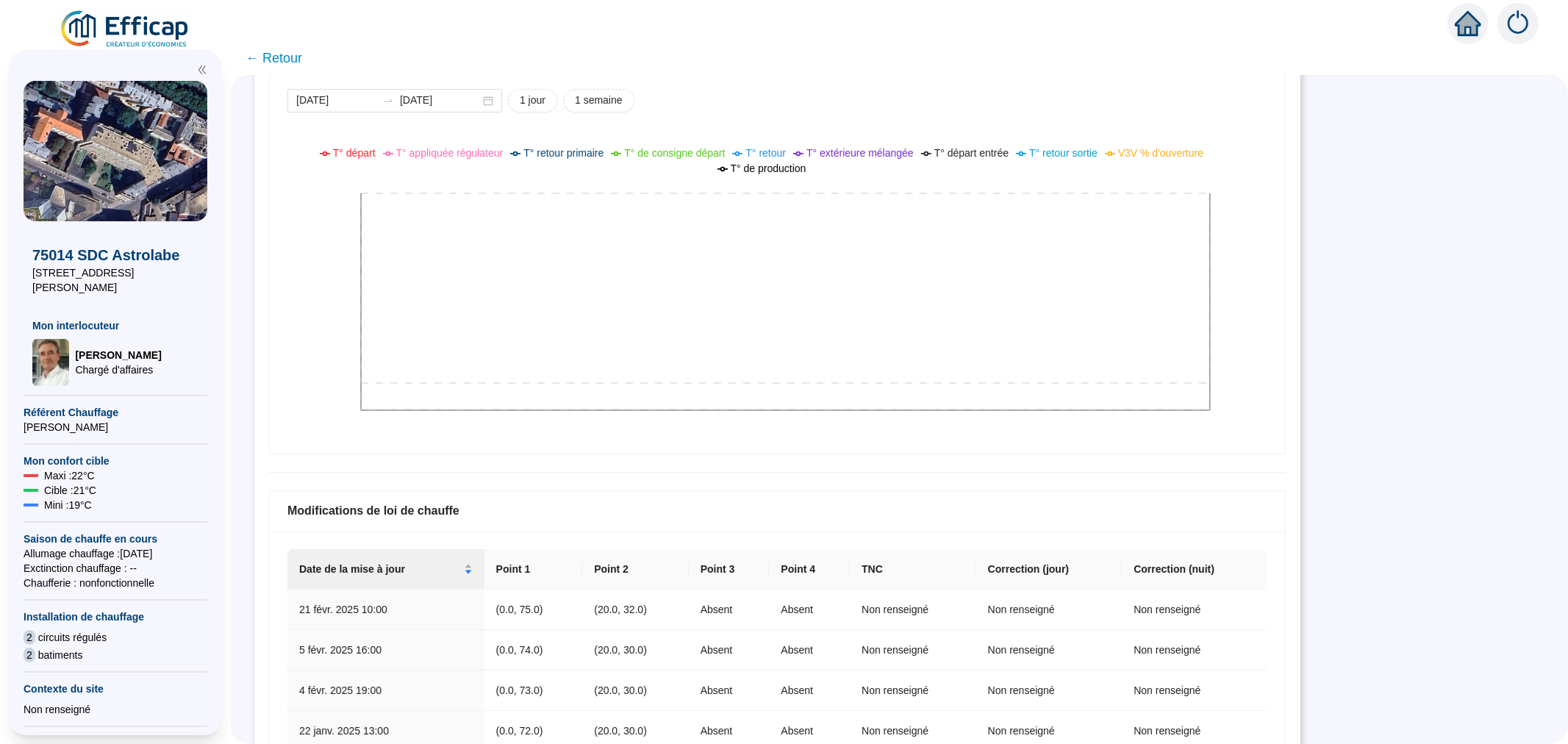
scroll to position [163, 0]
click at [502, 101] on div "2025-08-01 2025-08-31" at bounding box center [394, 99] width 214 height 23
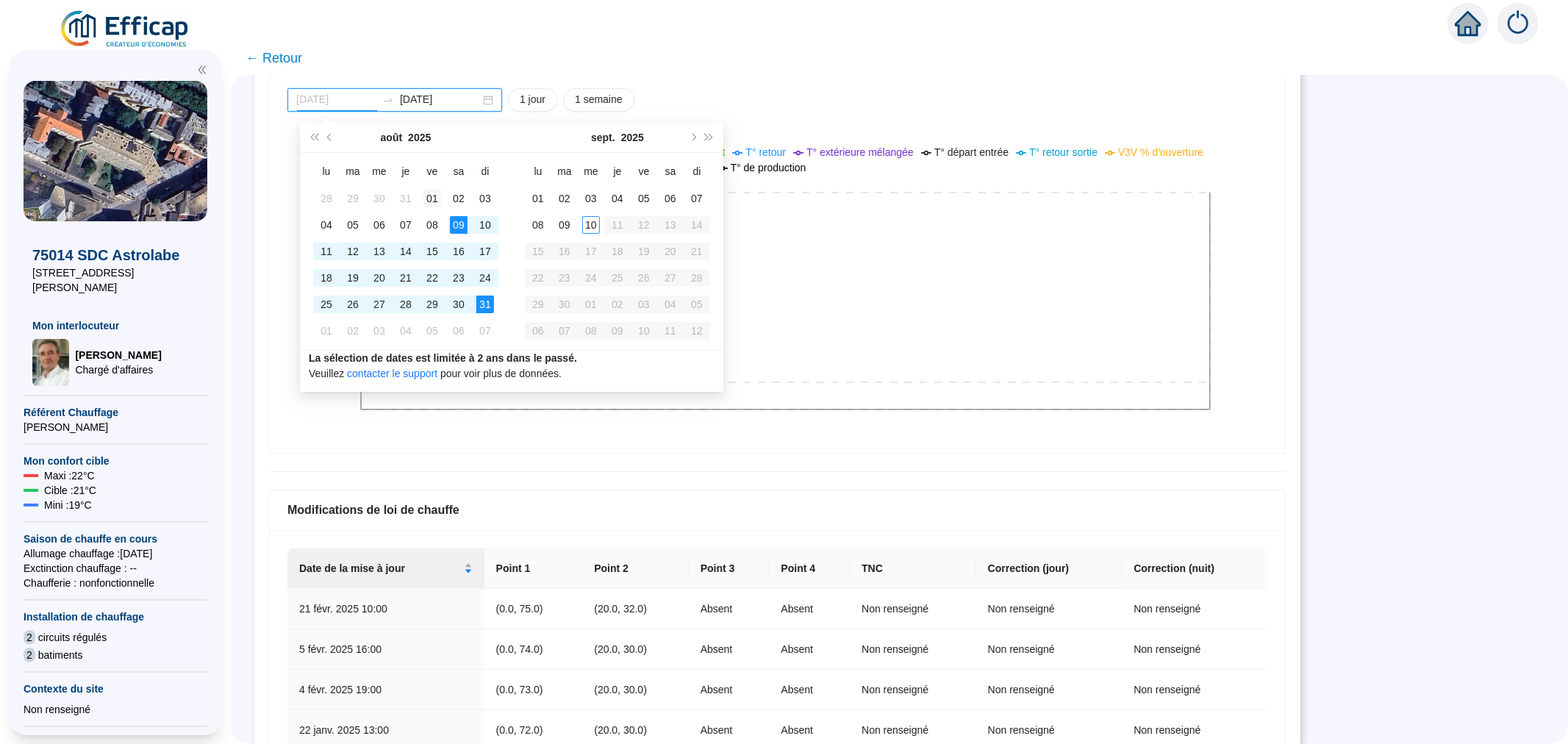
type input "[DATE]"
click at [421, 189] on td "01" at bounding box center [432, 198] width 27 height 27
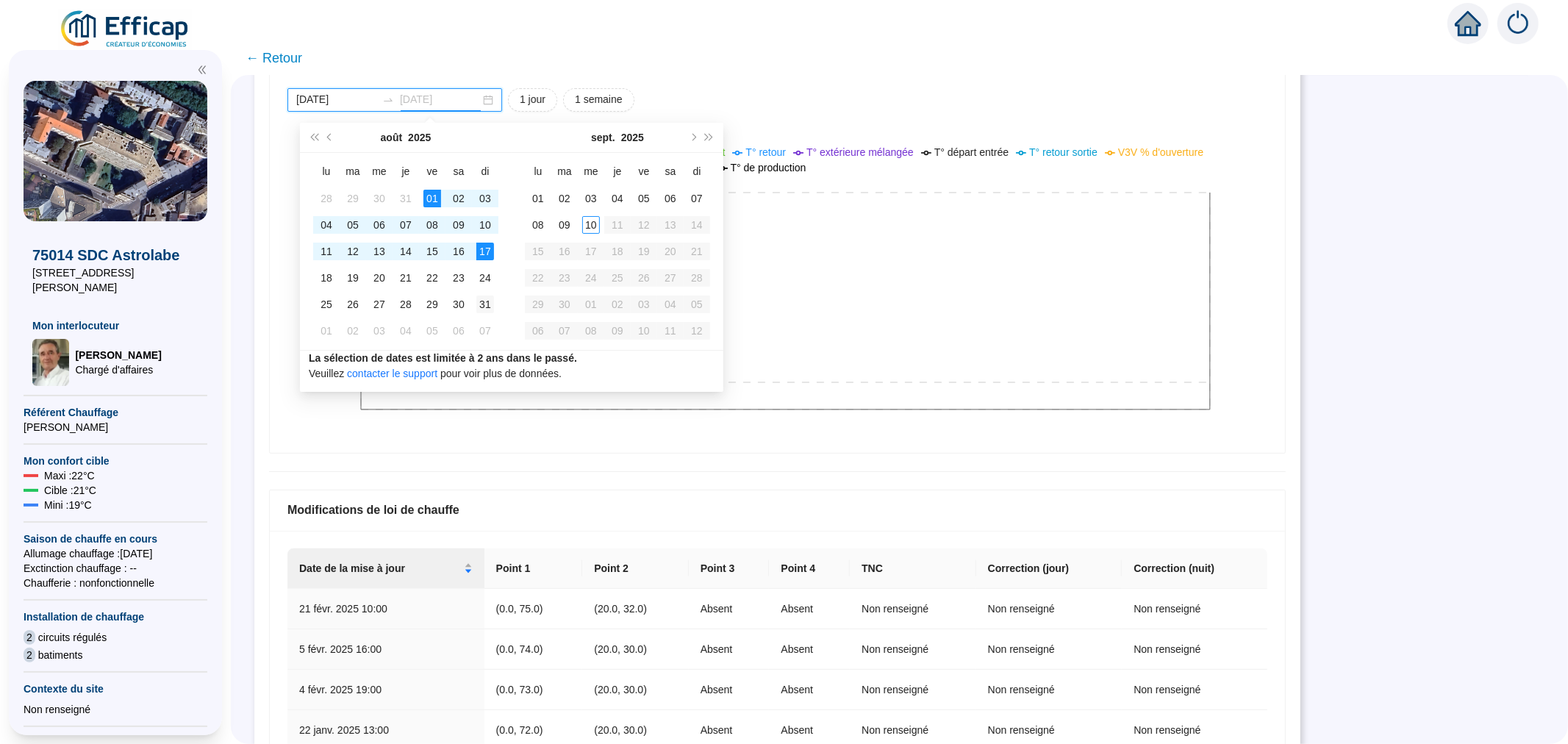
type input "[DATE]"
click at [488, 300] on div "31" at bounding box center [485, 304] width 18 height 18
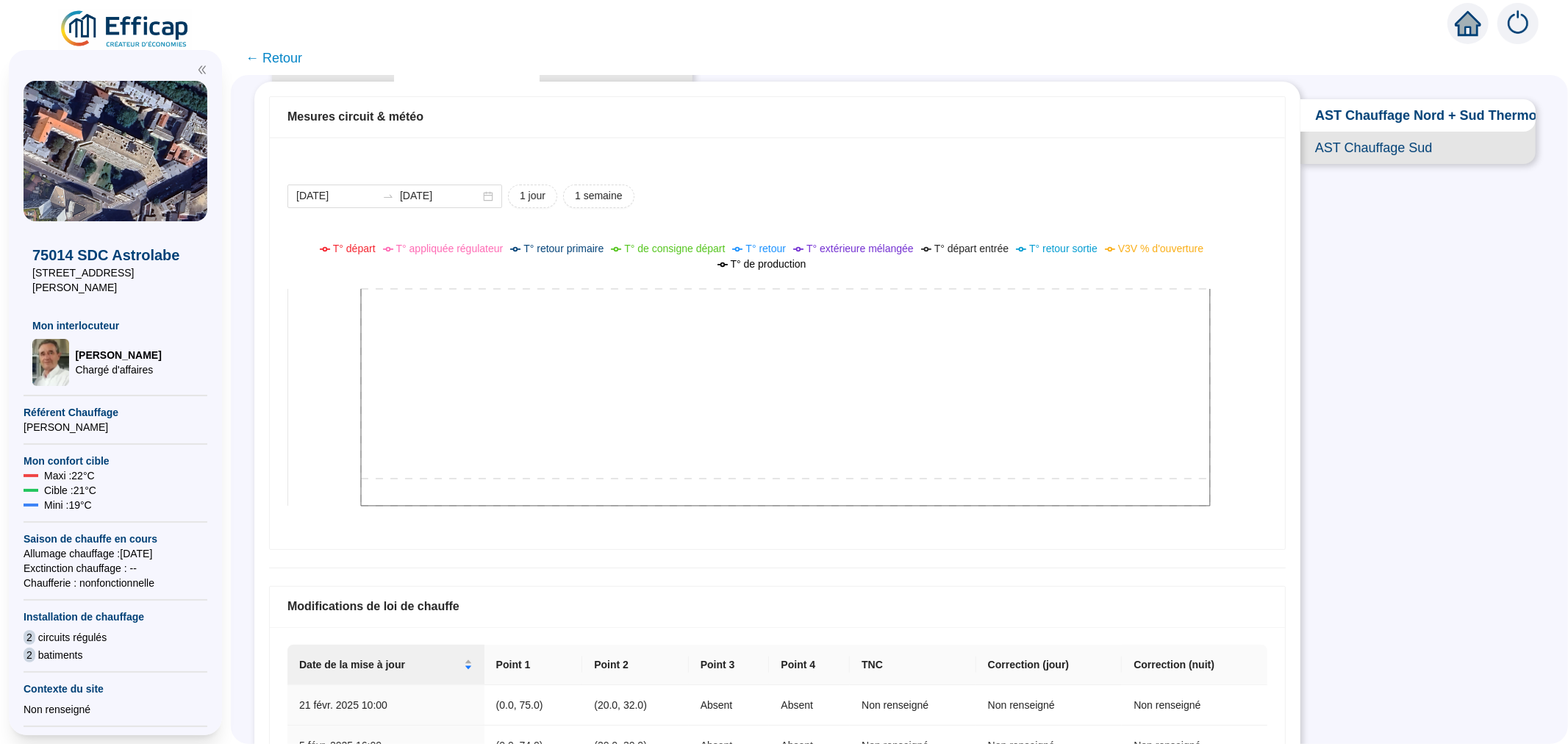
scroll to position [0, 0]
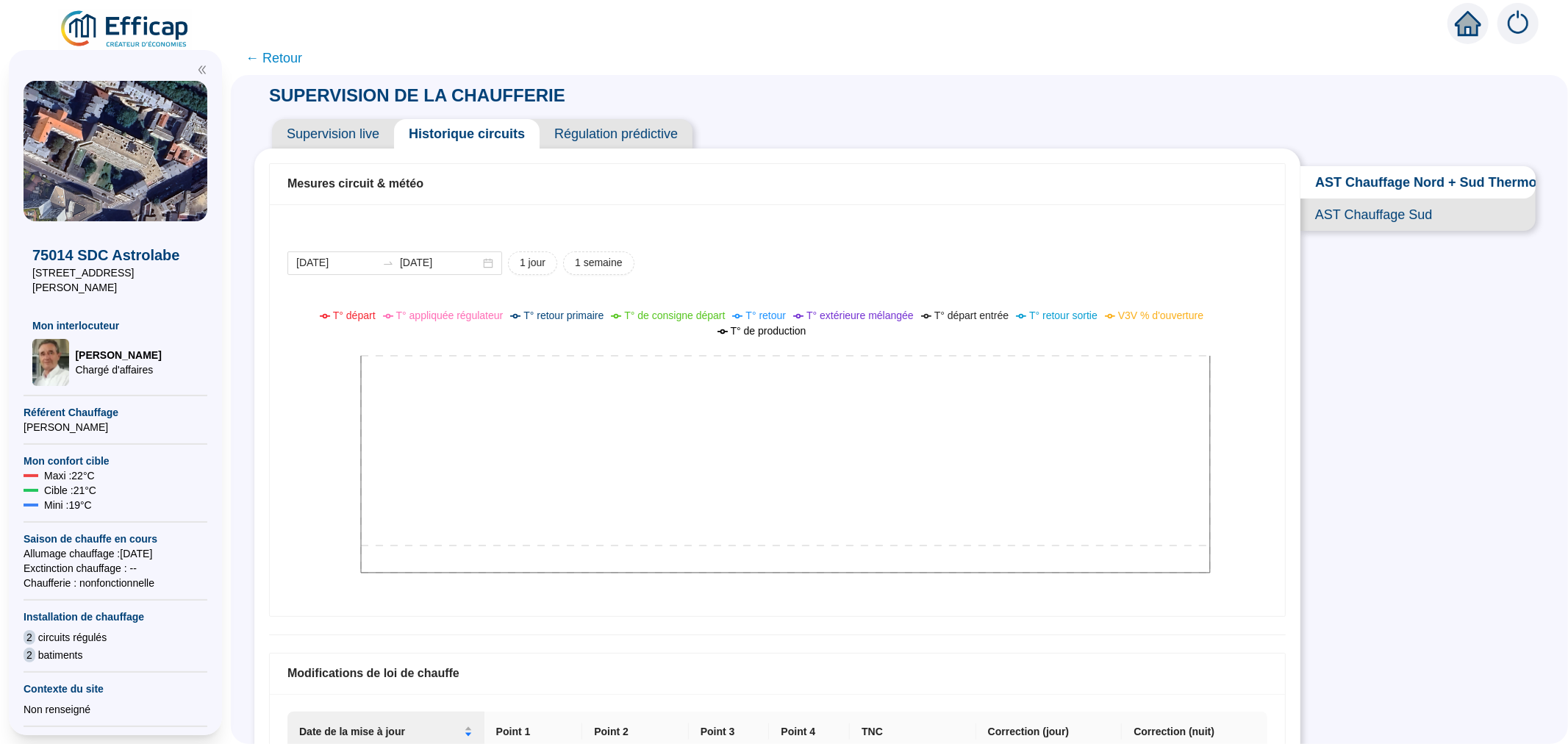
click at [568, 136] on span "Régulation prédictive" at bounding box center [615, 133] width 153 height 29
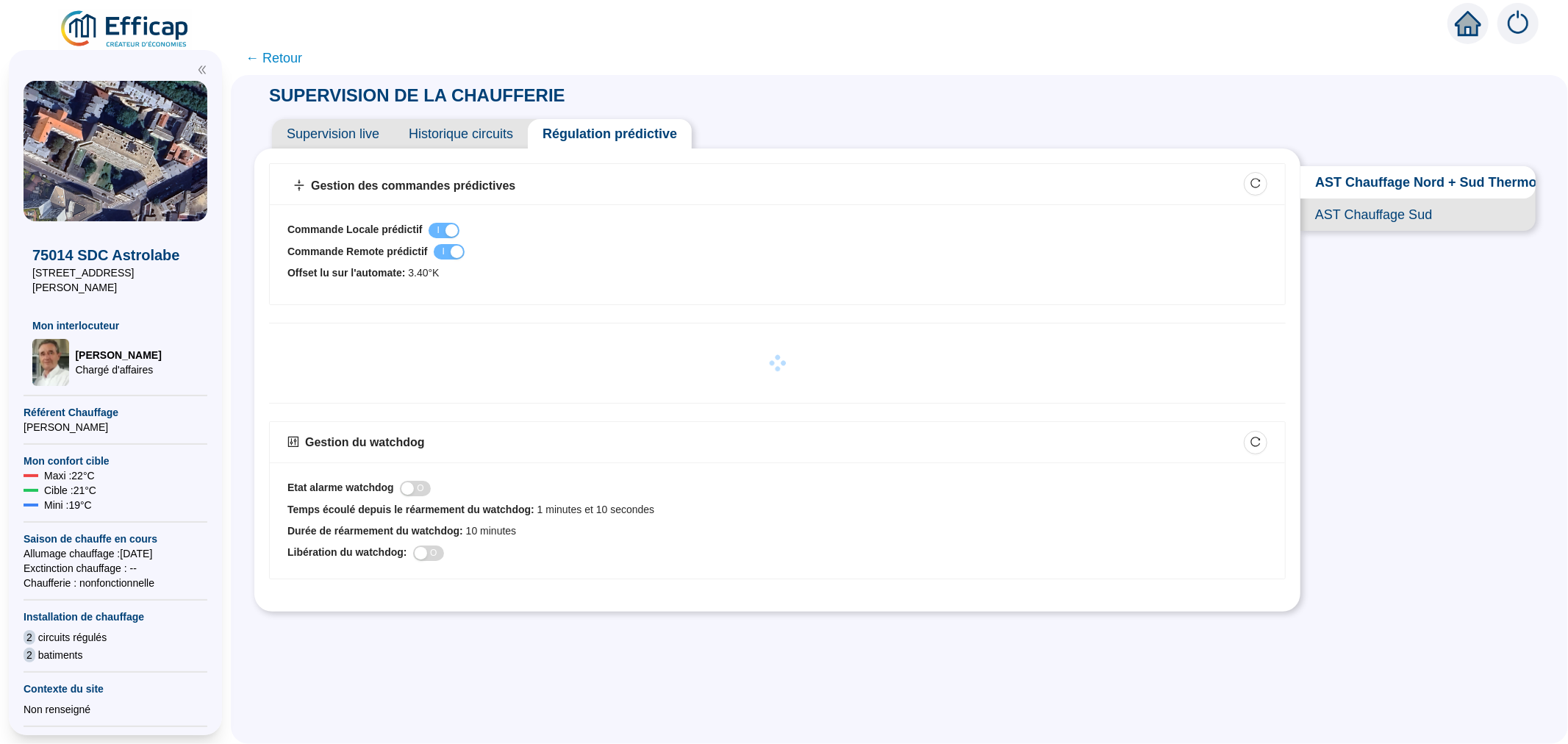
click at [466, 137] on span "Historique circuits" at bounding box center [460, 133] width 133 height 29
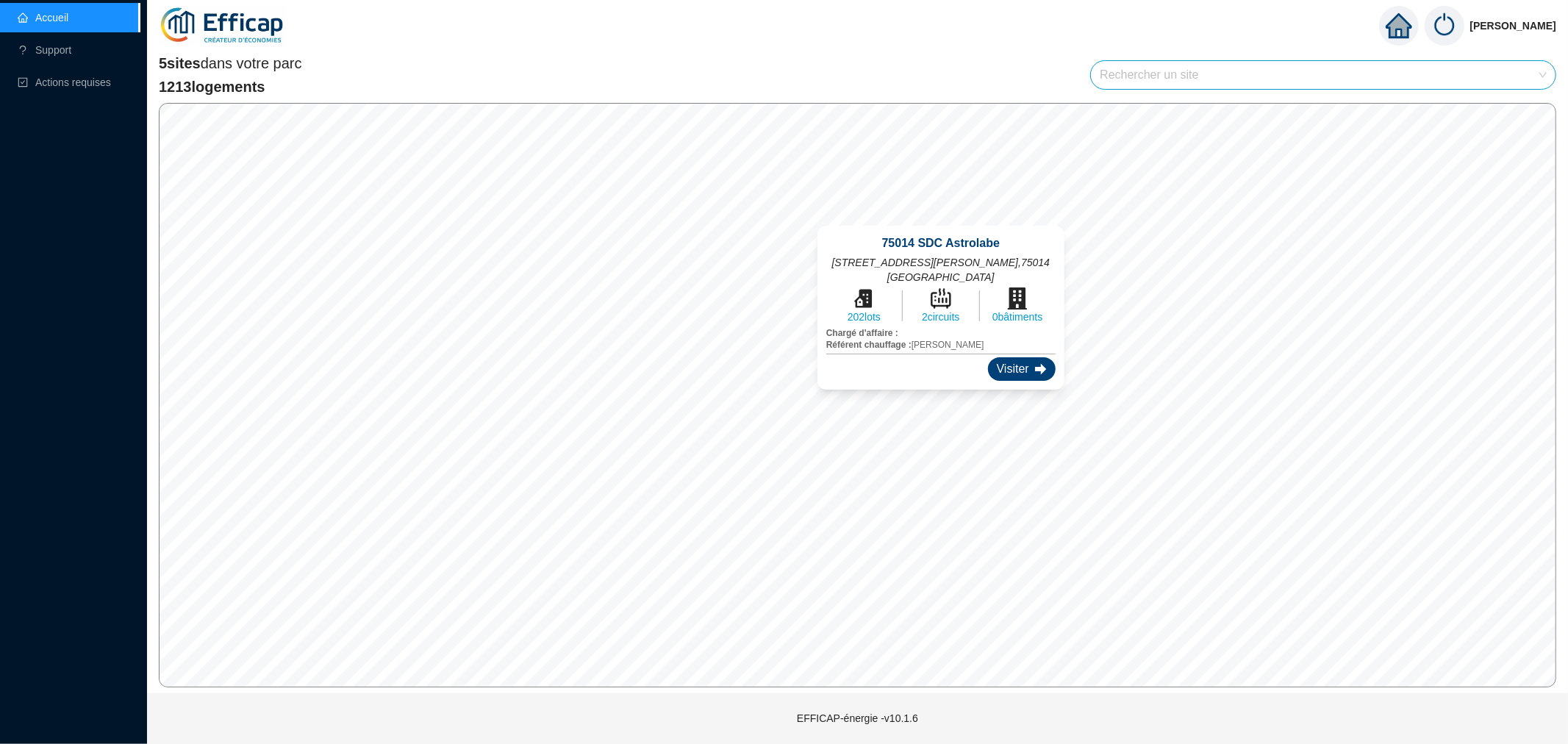
click at [1035, 363] on icon at bounding box center [1041, 369] width 12 height 11
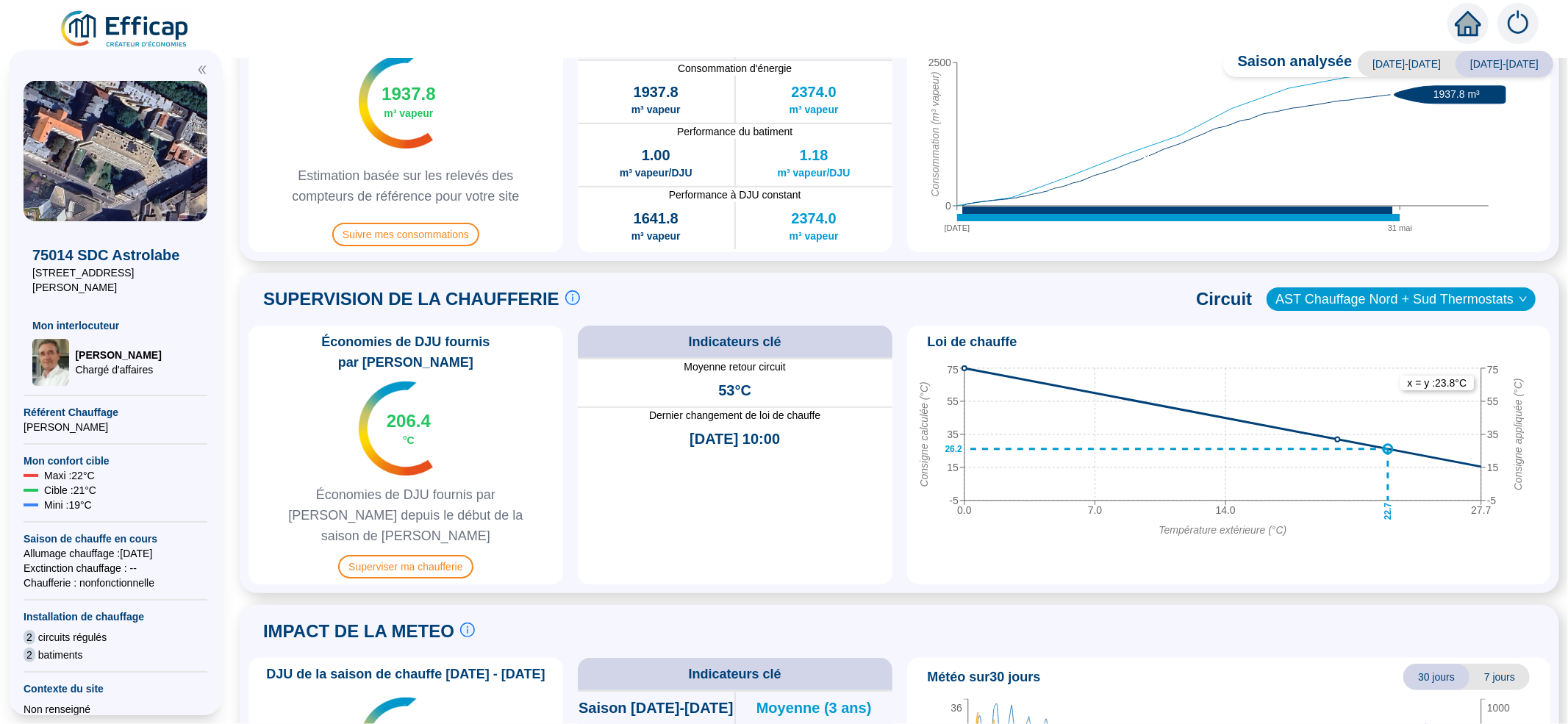
scroll to position [571, 0]
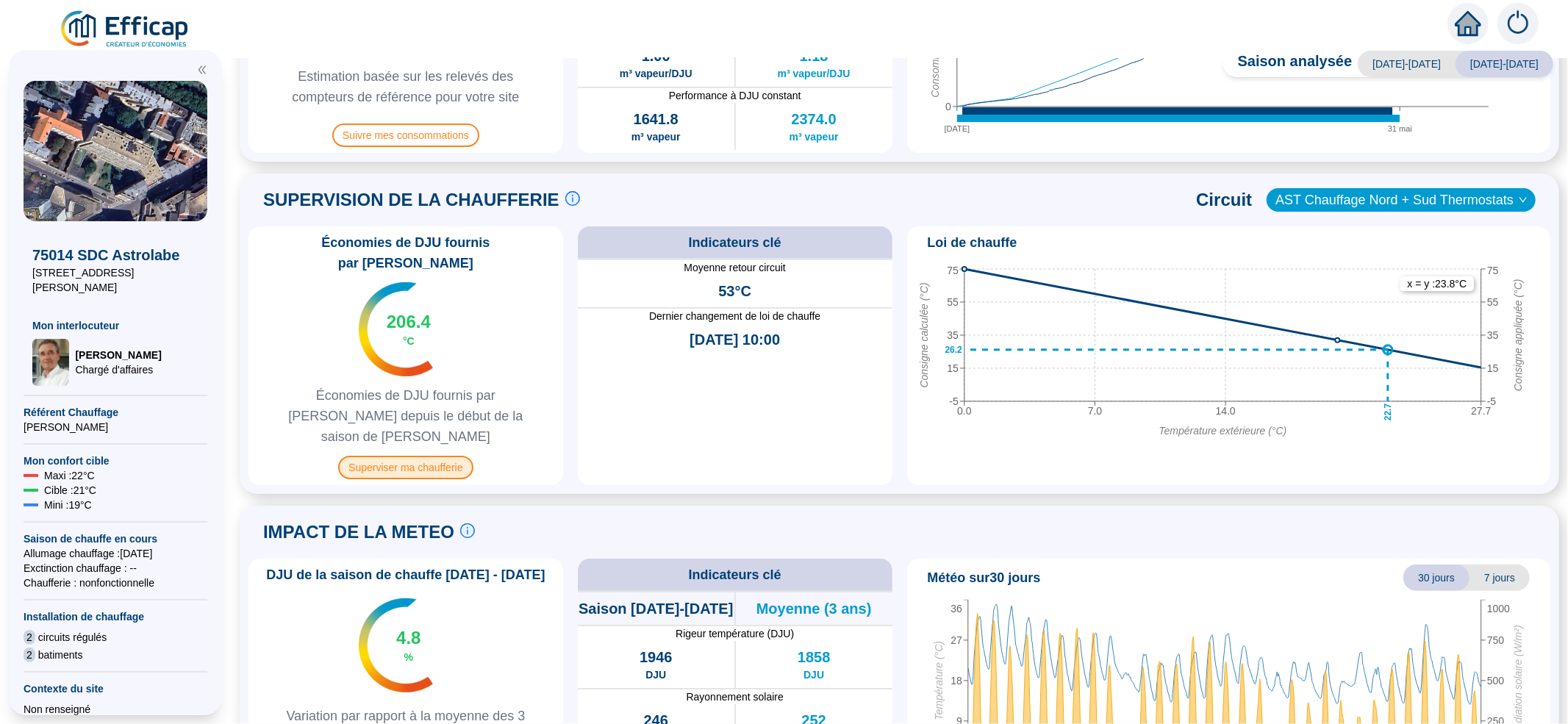
click at [442, 456] on span "Superviser ma chaufferie" at bounding box center [405, 468] width 134 height 23
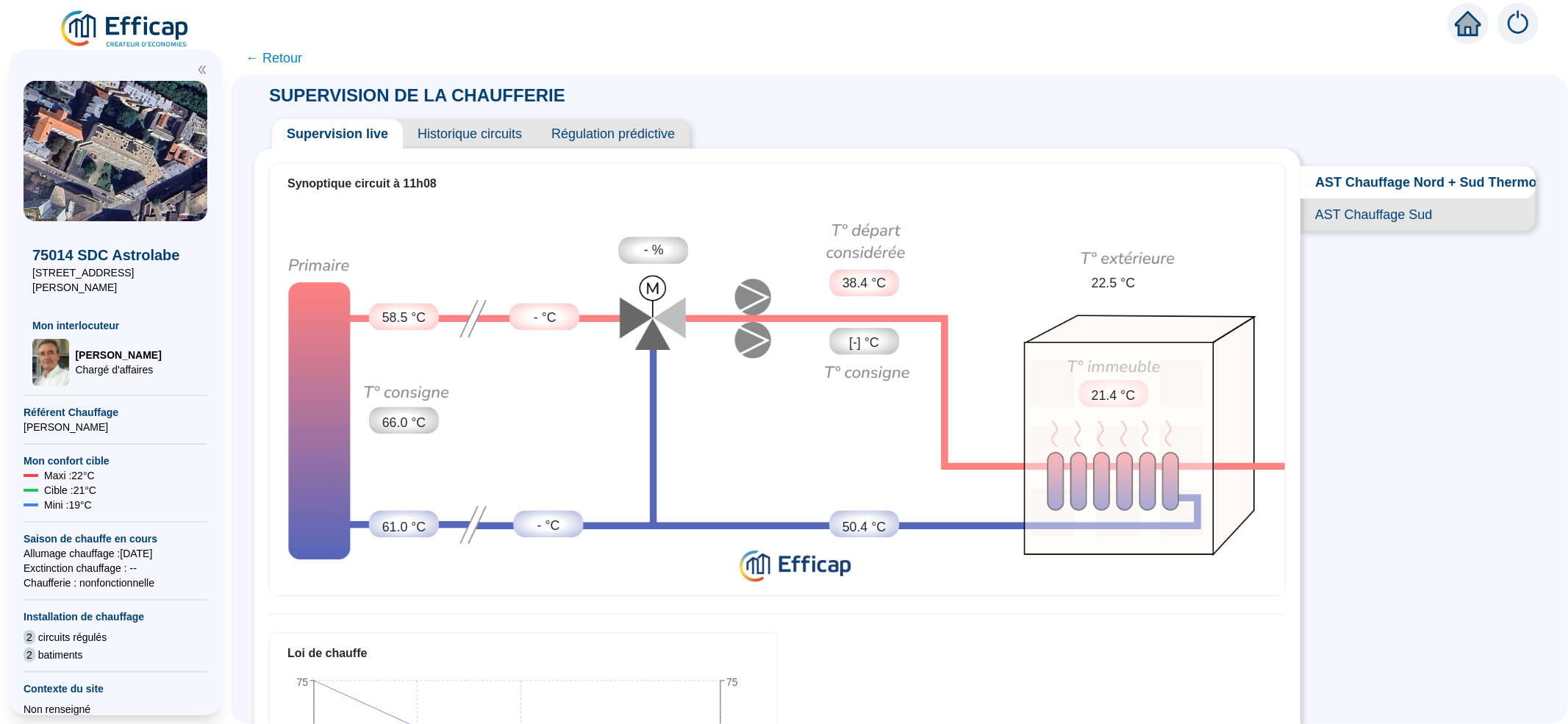
click at [453, 123] on span "Historique circuits" at bounding box center [469, 133] width 133 height 29
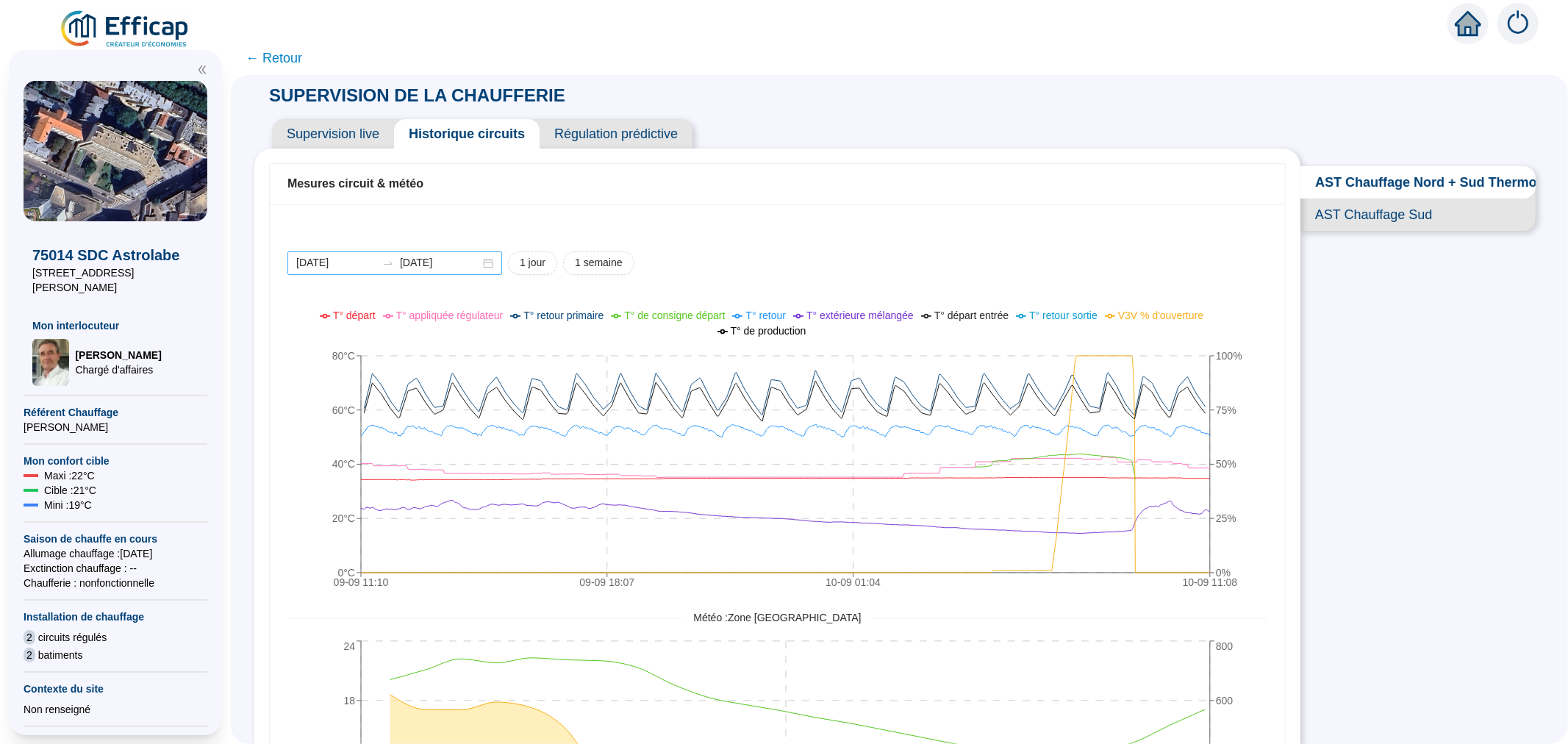
click at [354, 252] on div "2025-09-09 2025-09-10" at bounding box center [394, 263] width 214 height 23
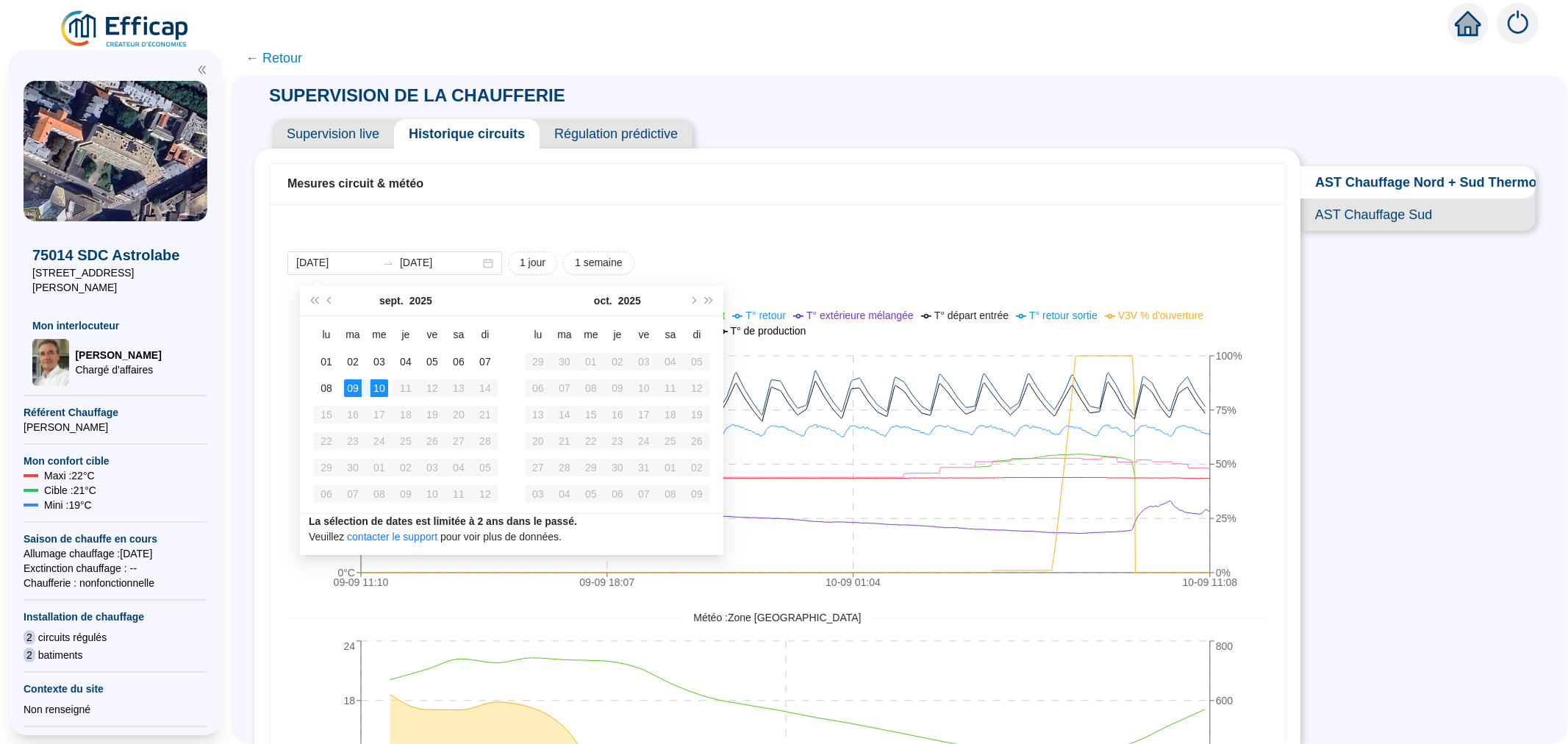
click at [975, 239] on div "2025-09-09 2025-09-10 1 jour 1 semaine 09-09 11:10 09-09 18:07 10-09 01:04 10-0…" at bounding box center [777, 577] width 1015 height 745
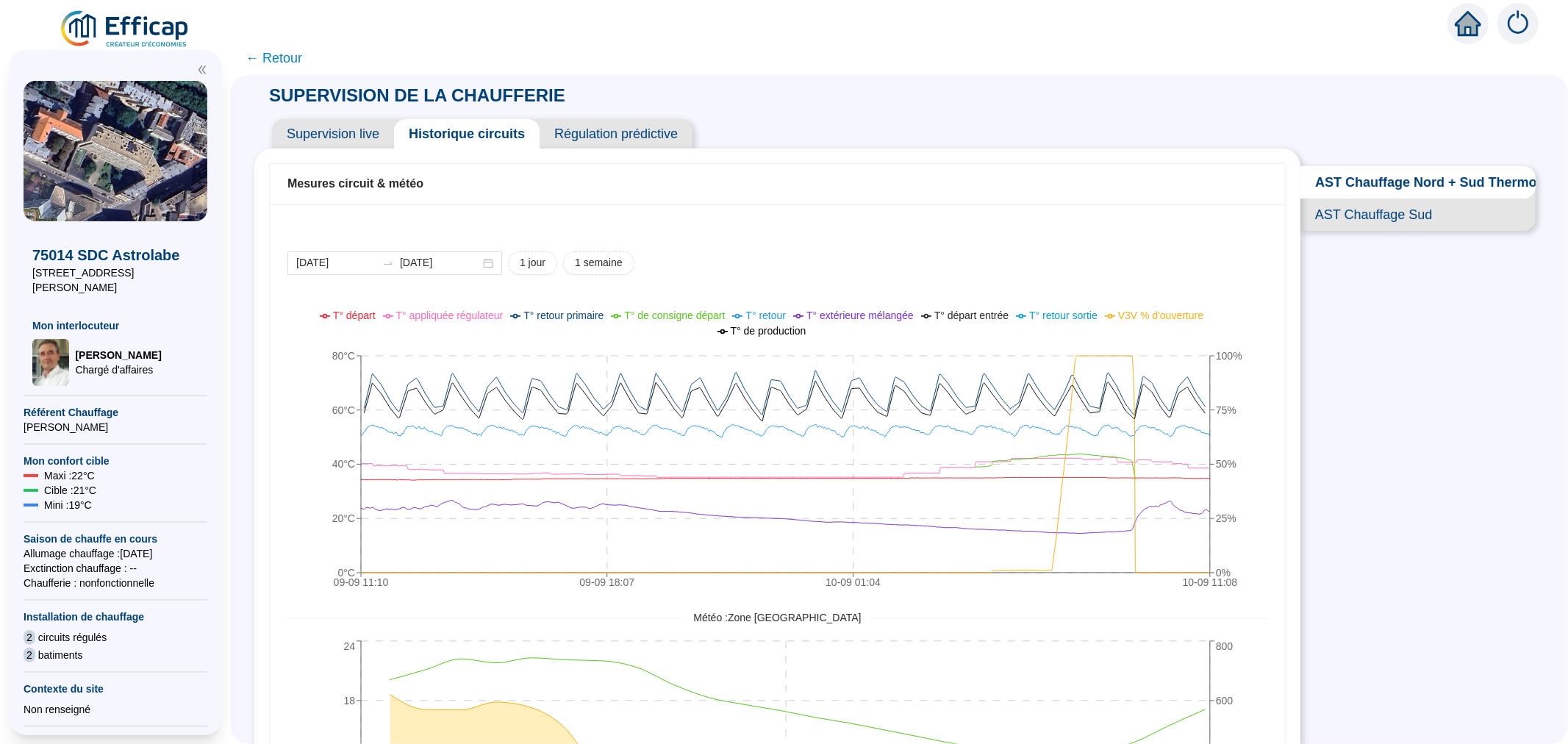
scroll to position [82, 0]
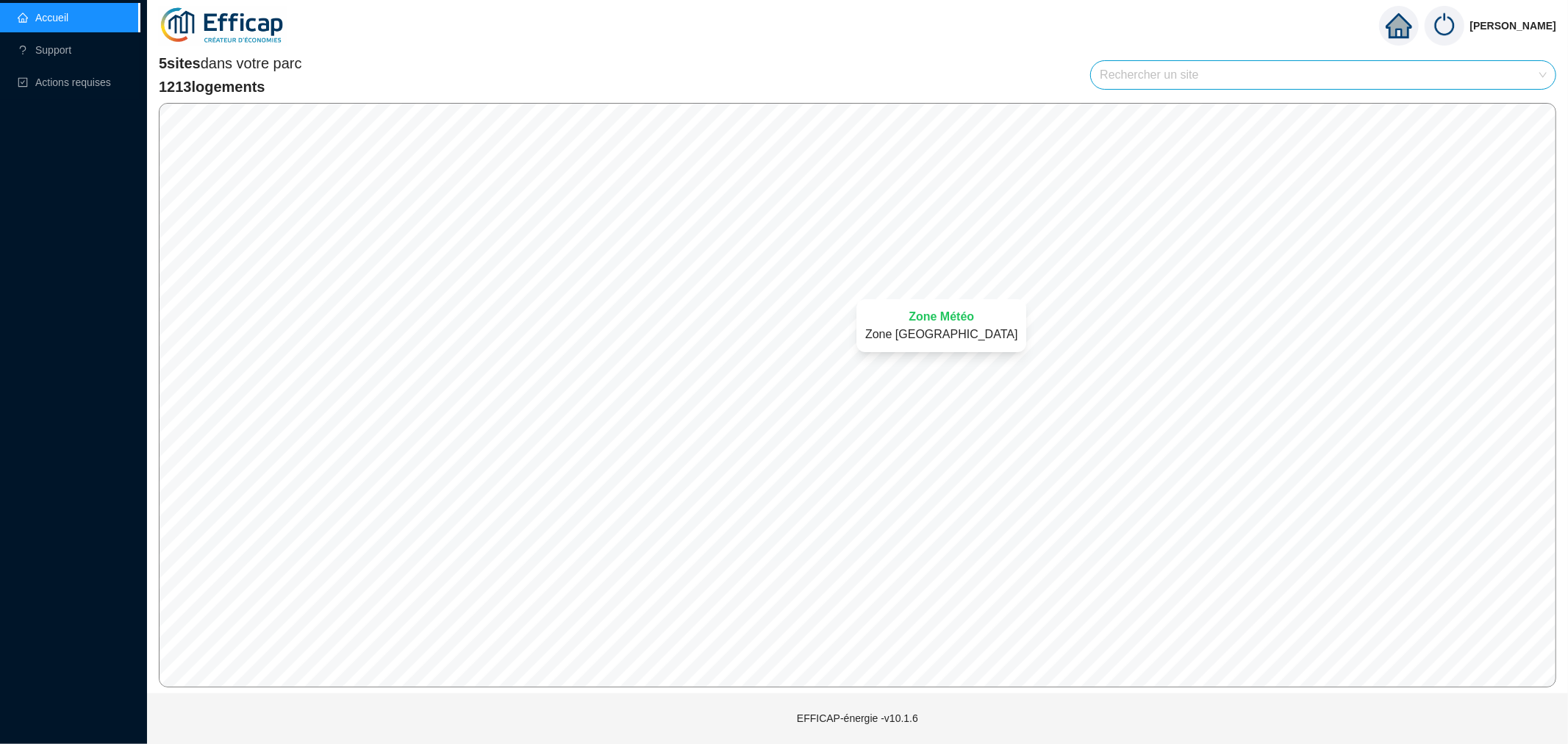
click at [987, 282] on div "Zone Météo Zone [GEOGRAPHIC_DATA]" at bounding box center [941, 325] width 205 height 88
click at [987, 288] on div "Zone Météo Zone [GEOGRAPHIC_DATA]" at bounding box center [941, 325] width 205 height 88
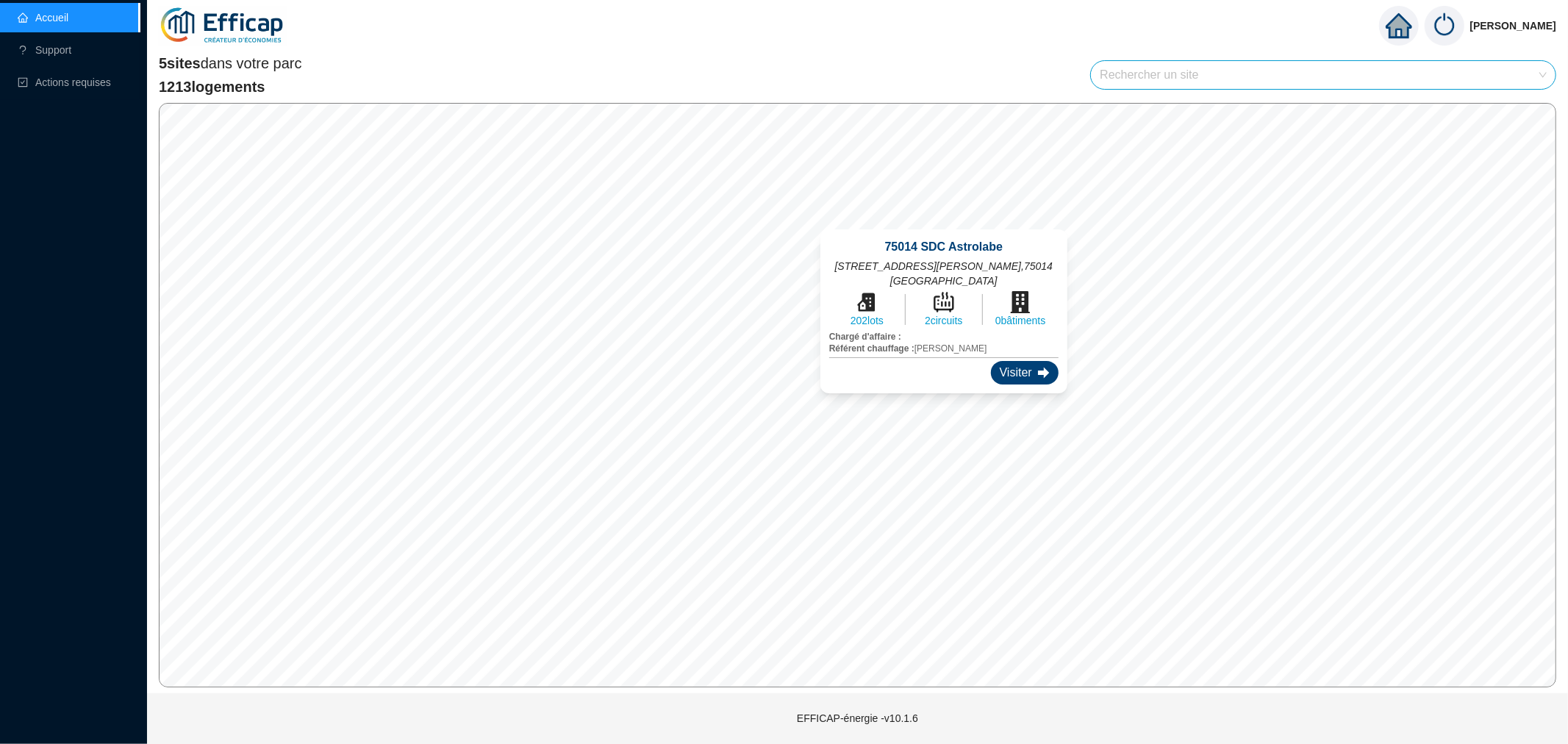
click at [1004, 361] on div "Visiter" at bounding box center [1025, 372] width 68 height 23
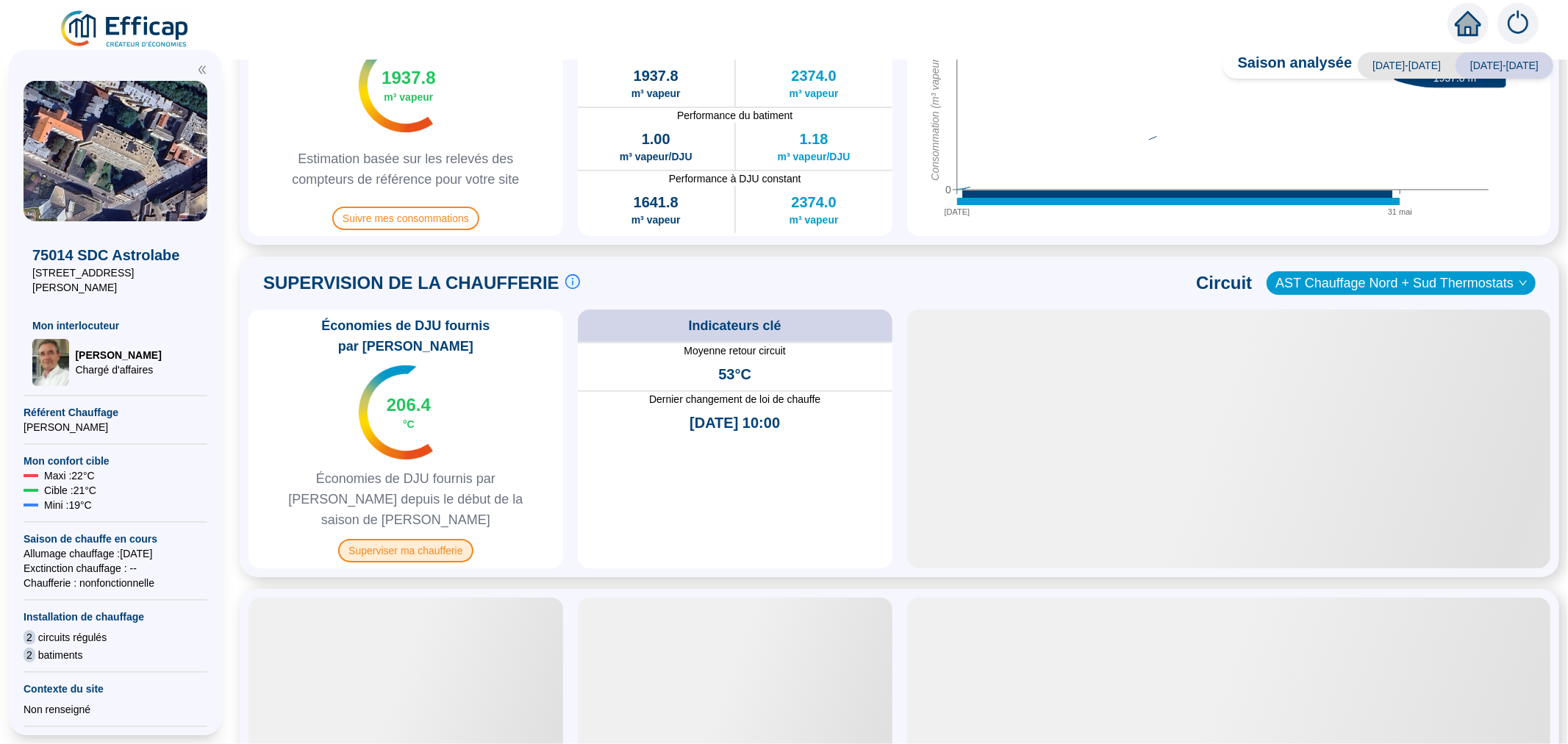
scroll to position [503, 0]
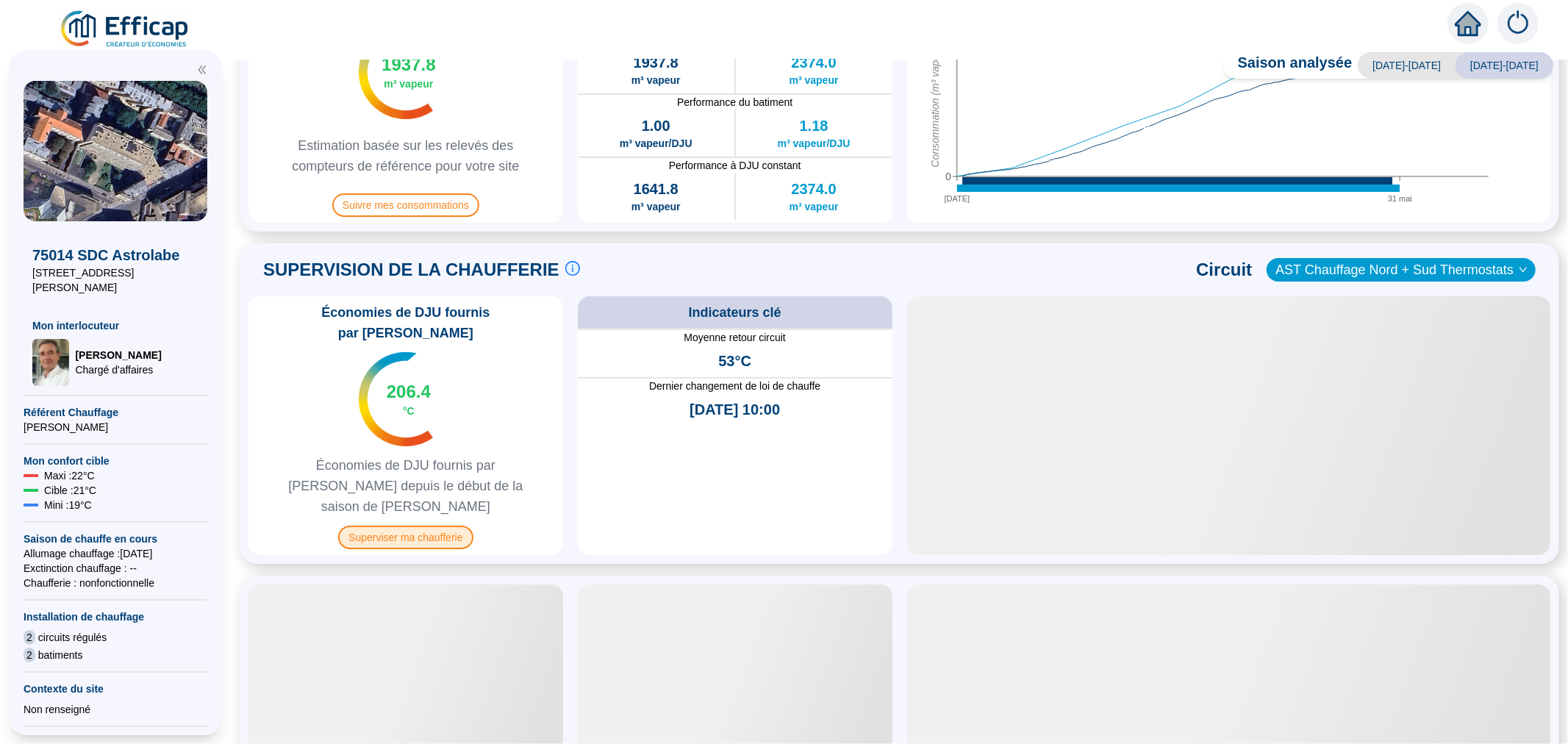
click at [430, 526] on span "Superviser ma chaufferie" at bounding box center [405, 537] width 134 height 23
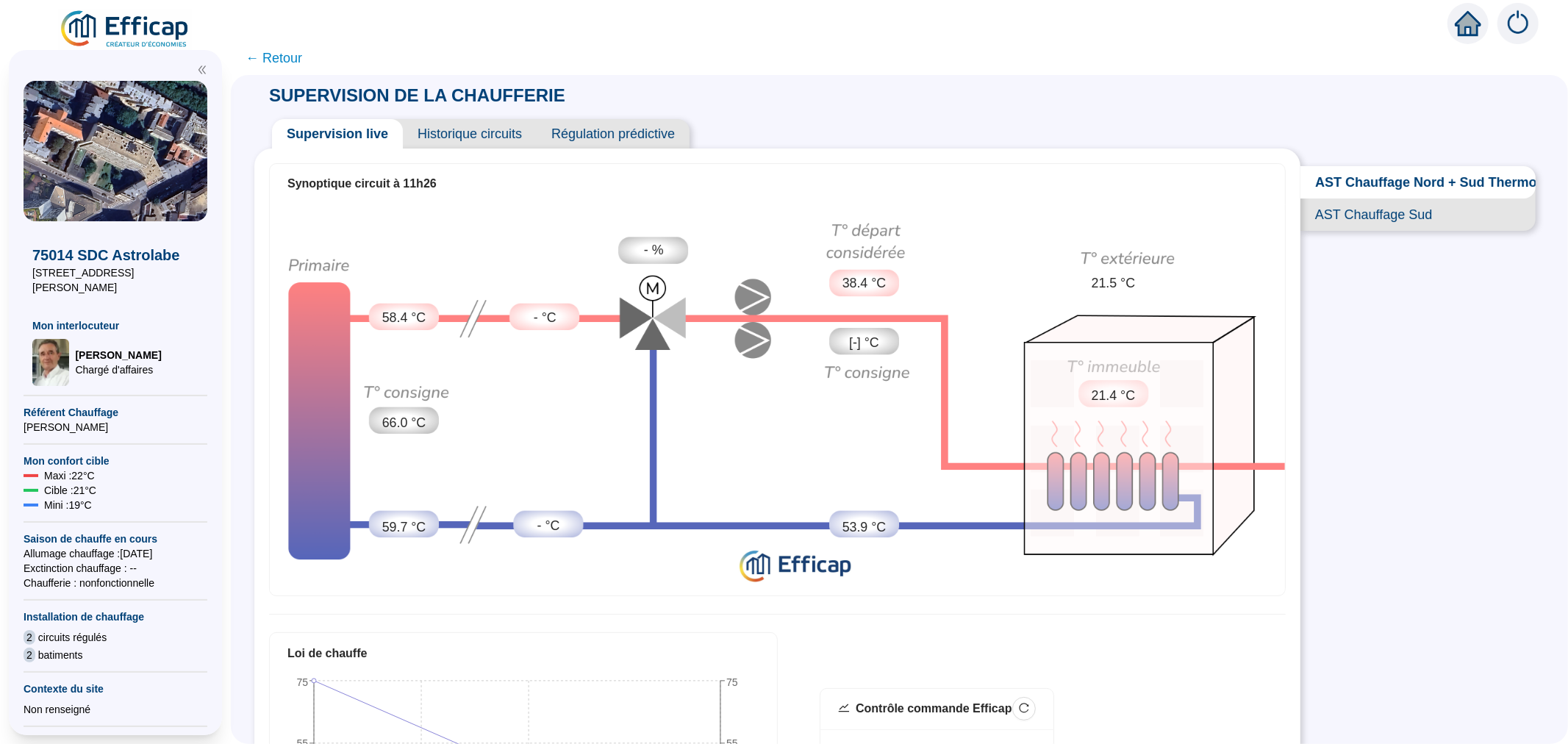
click at [474, 127] on span "Historique circuits" at bounding box center [469, 133] width 133 height 29
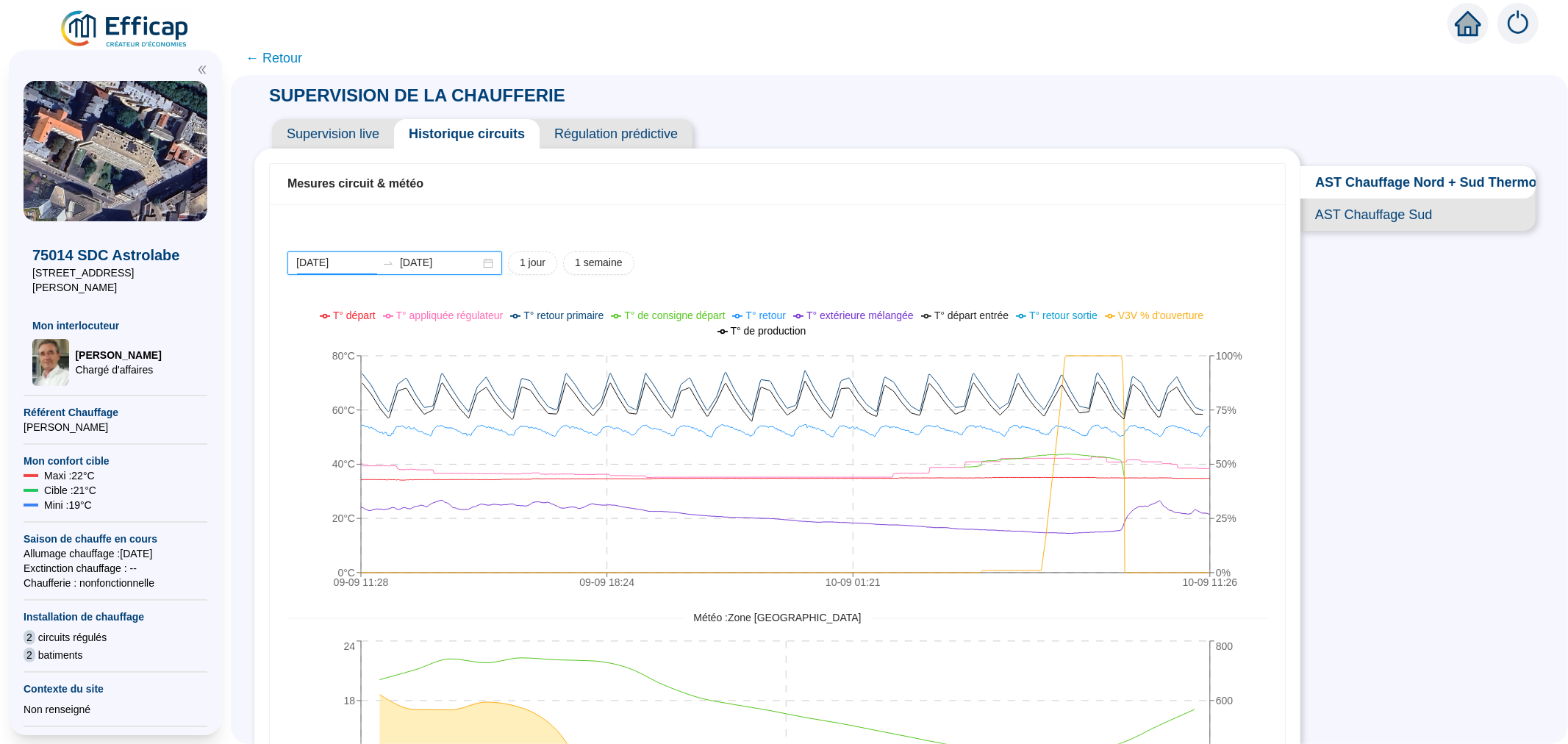
click at [338, 264] on input "[DATE]" at bounding box center [336, 262] width 80 height 15
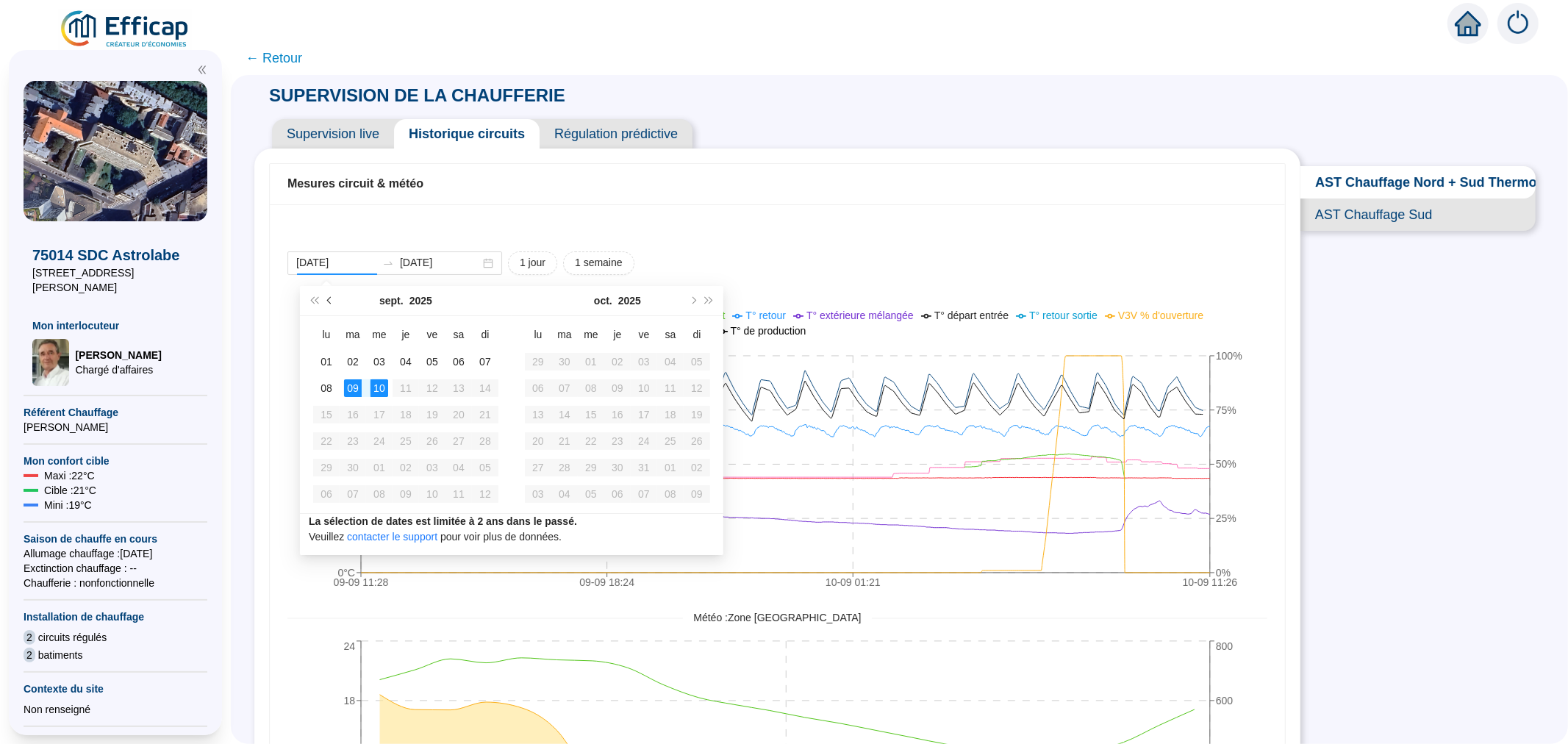
click at [328, 302] on span "Mois précédent (PageUp)" at bounding box center [330, 300] width 7 height 7
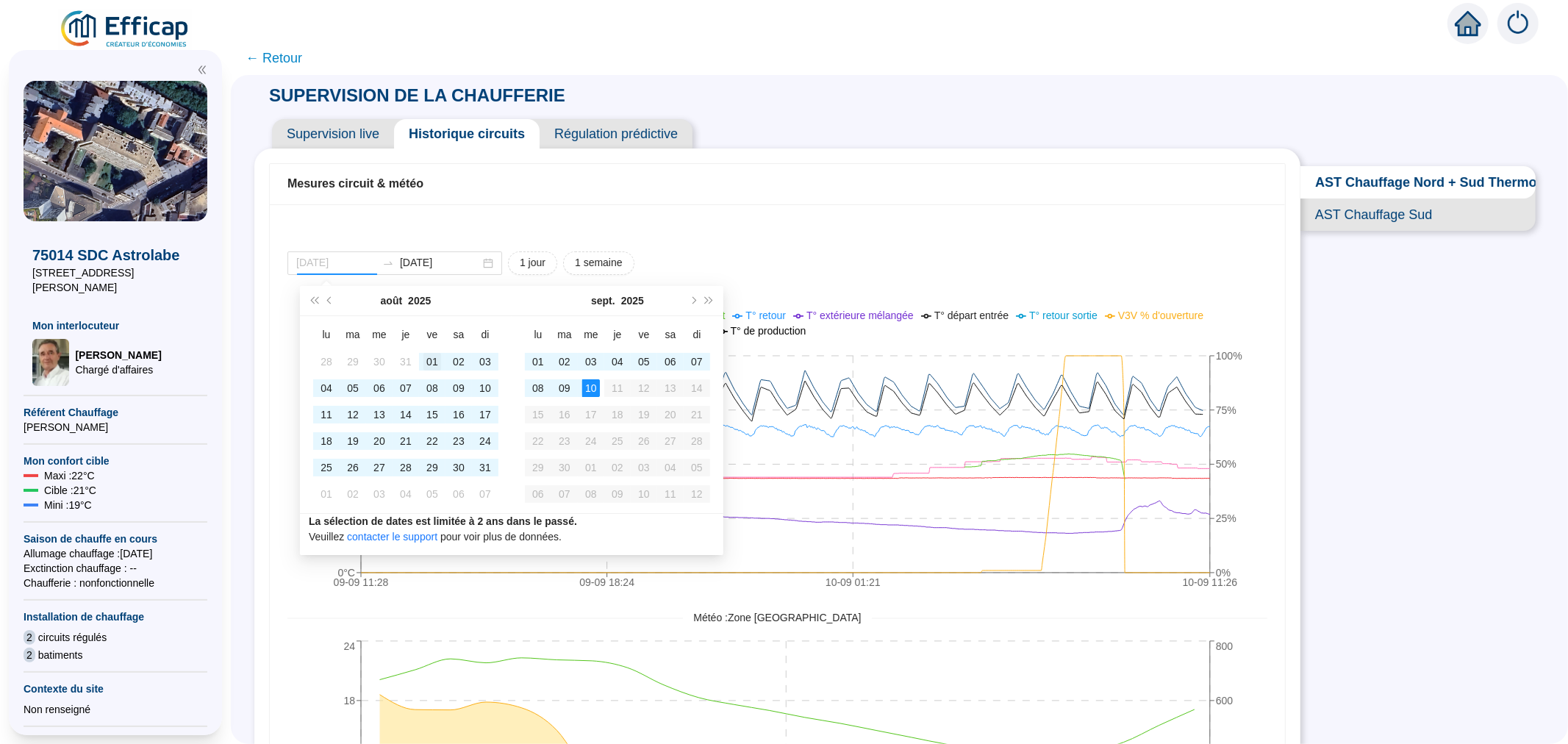
type input "[DATE]"
click at [422, 359] on td "01" at bounding box center [432, 361] width 27 height 27
type input "[DATE]"
click at [488, 468] on div "31" at bounding box center [485, 467] width 18 height 18
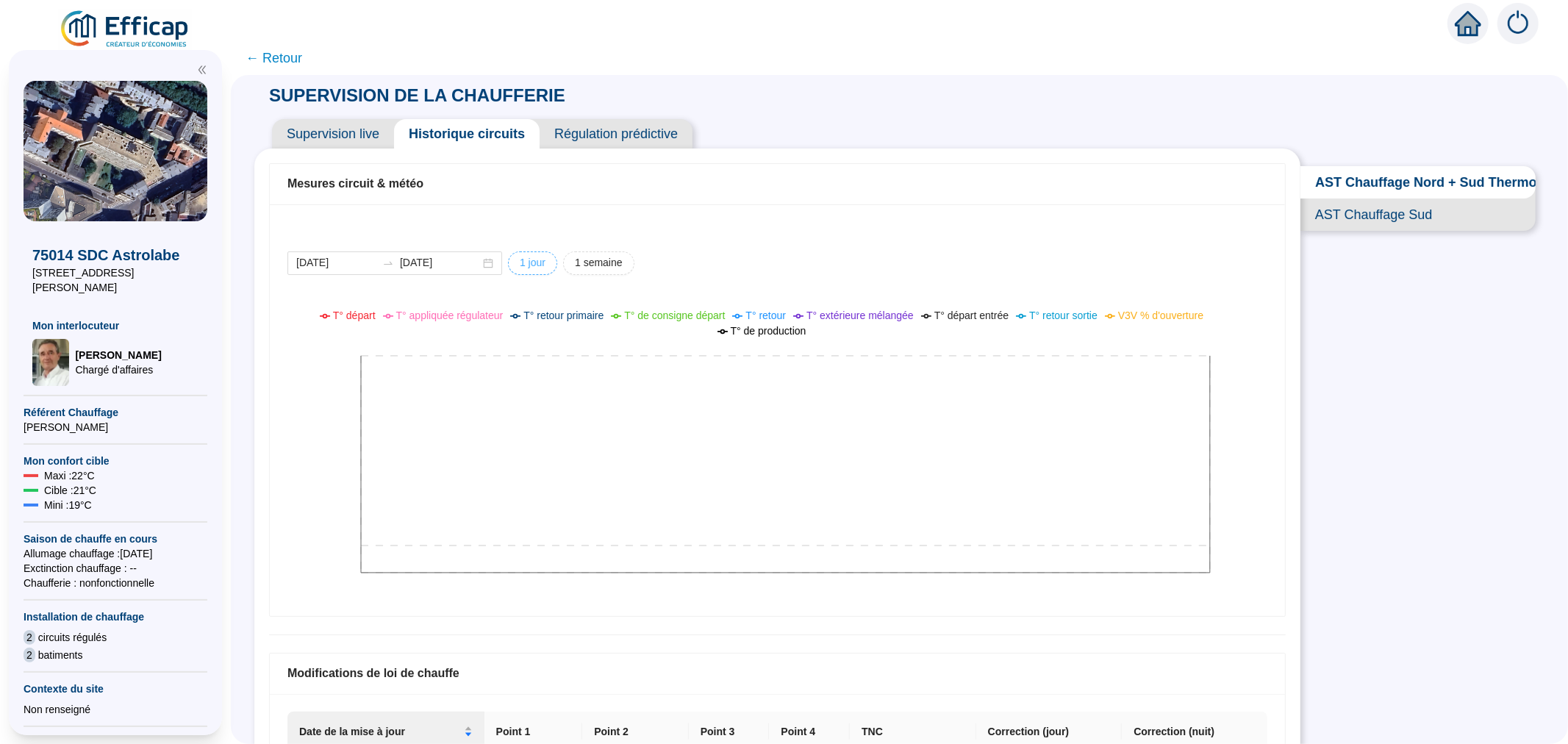
click at [544, 264] on span "1 jour" at bounding box center [533, 262] width 26 height 15
type input "[DATE]"
